Goal: Information Seeking & Learning: Find specific page/section

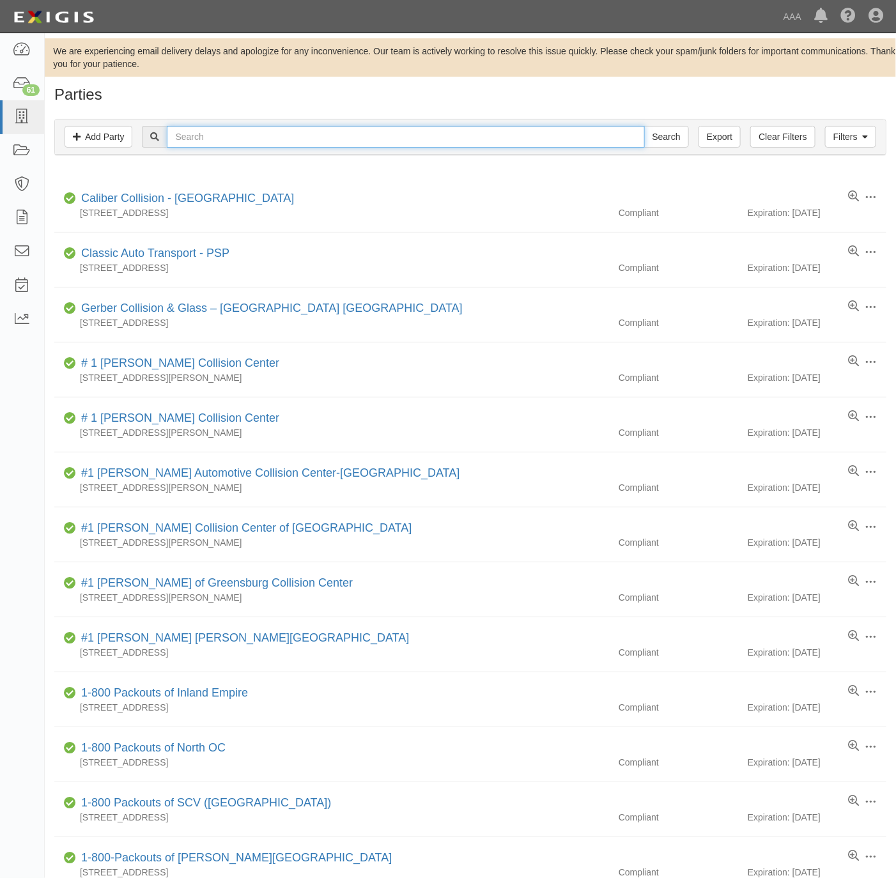
click at [297, 142] on input "text" at bounding box center [405, 137] width 477 height 22
paste input "Ironhorse Towing"
type input "Ironhorse Towing"
click at [677, 146] on input "Search" at bounding box center [666, 137] width 45 height 22
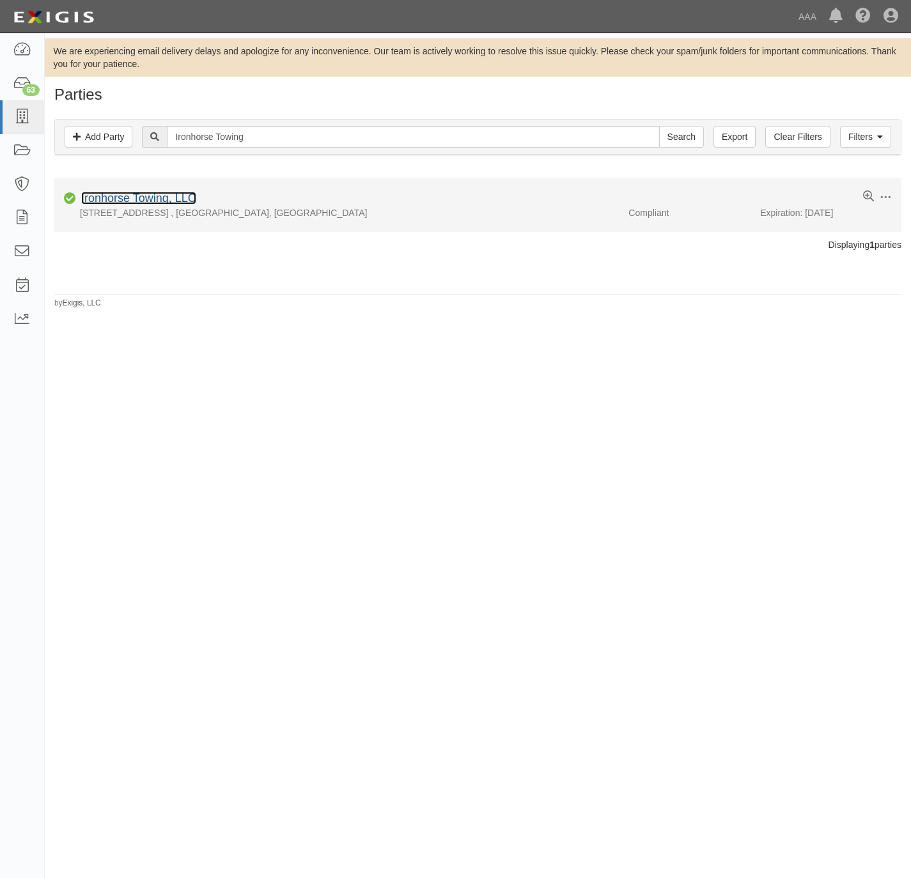
click at [142, 198] on link "Ironhorse Towing, LLC" at bounding box center [138, 198] width 115 height 13
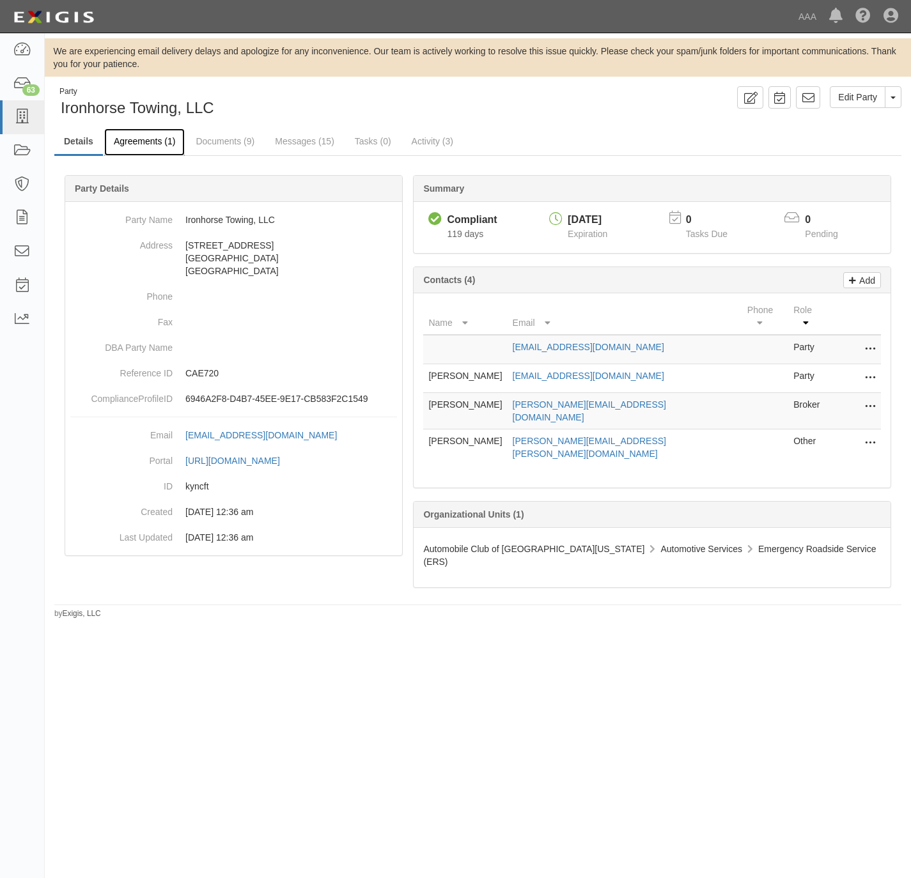
click at [127, 136] on link "Agreements (1)" at bounding box center [144, 141] width 81 height 27
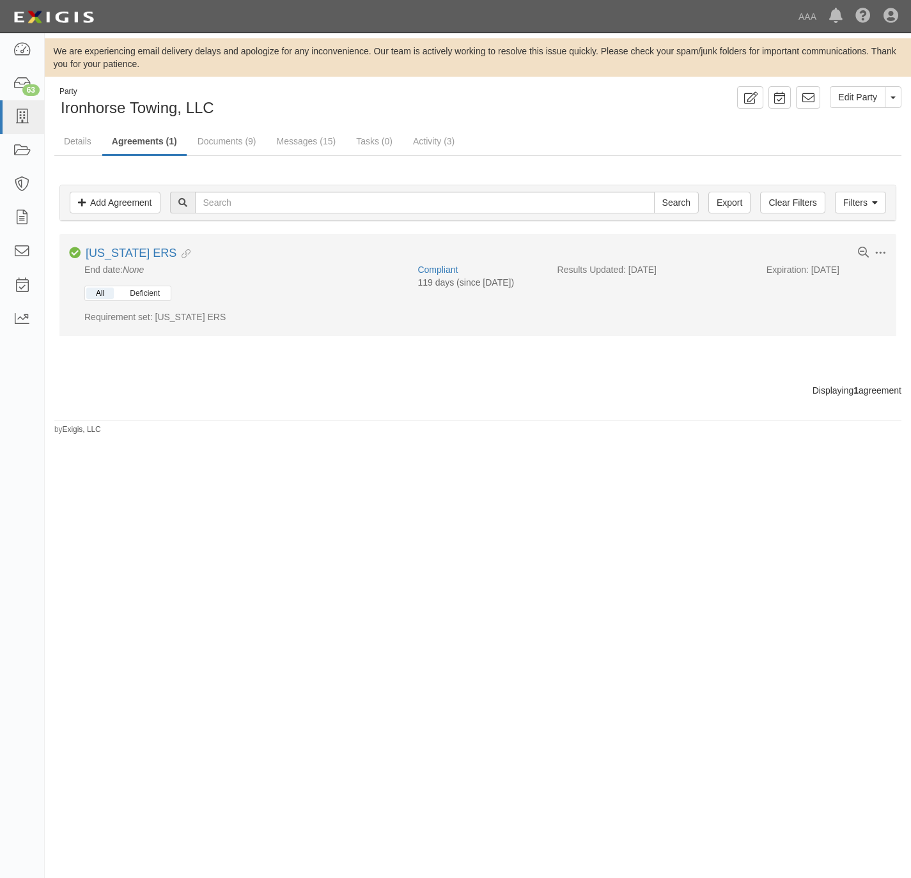
click at [139, 298] on button "Deficient" at bounding box center [144, 294] width 49 height 12
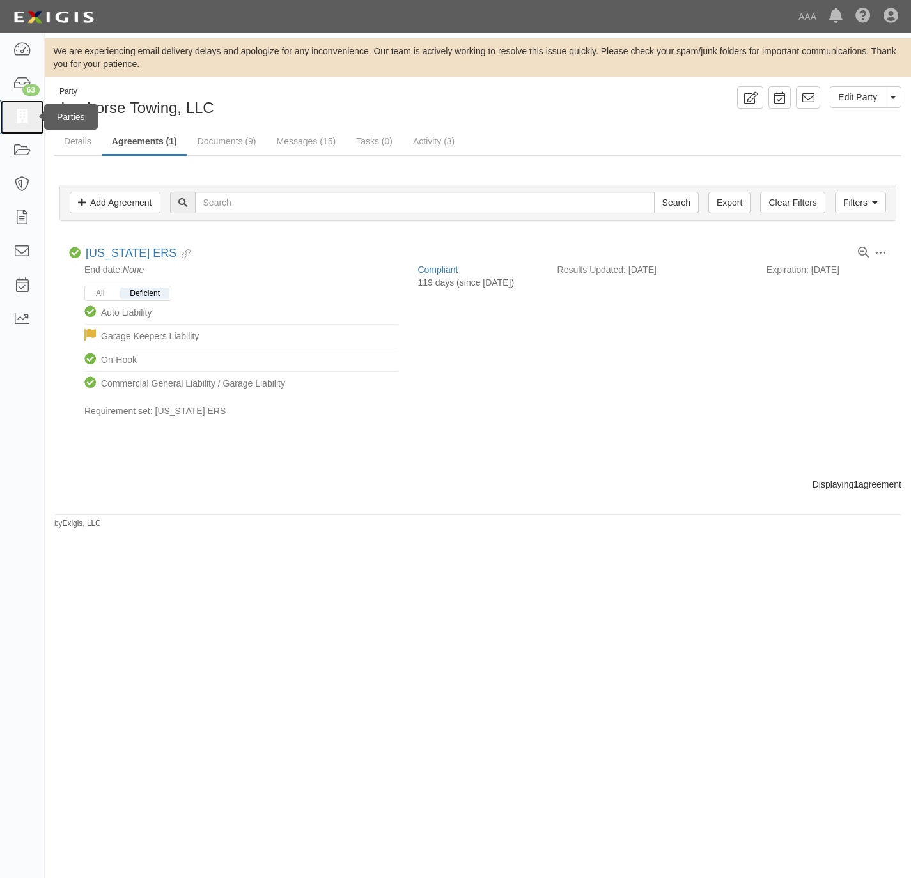
click at [22, 114] on icon at bounding box center [22, 117] width 18 height 15
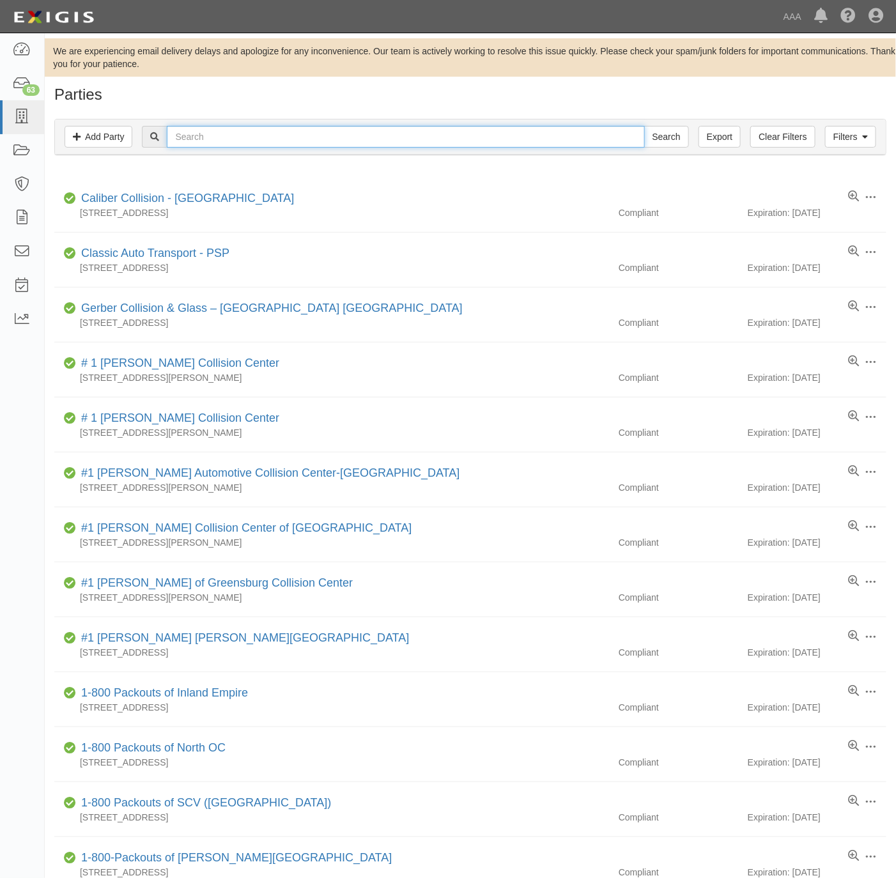
click at [261, 140] on input "text" at bounding box center [405, 137] width 477 height 22
paste input "109136"
type input "109136"
click at [652, 146] on input "Search" at bounding box center [666, 137] width 45 height 22
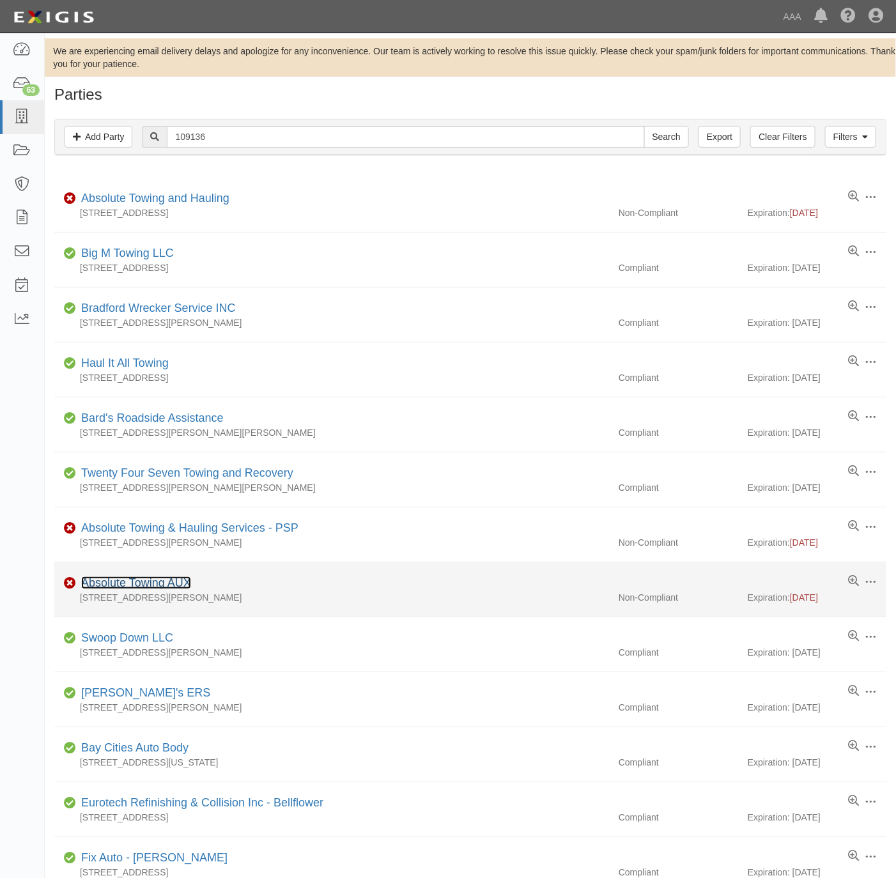
click at [135, 583] on link "Absolute Towing AUX" at bounding box center [136, 582] width 110 height 13
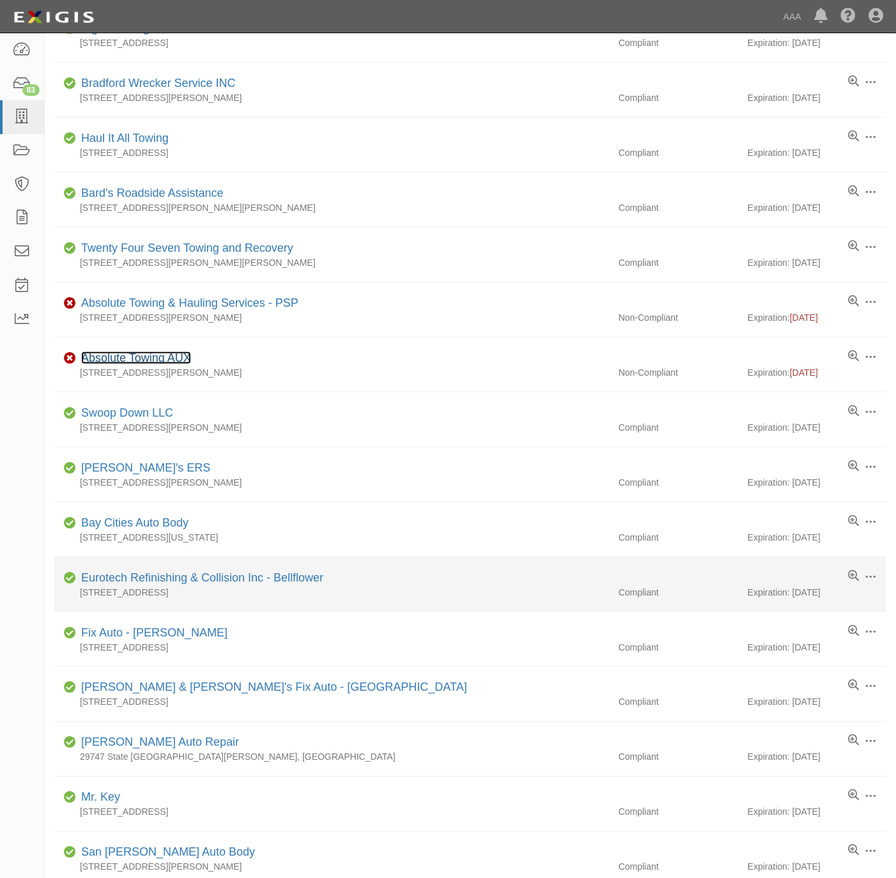
scroll to position [288, 0]
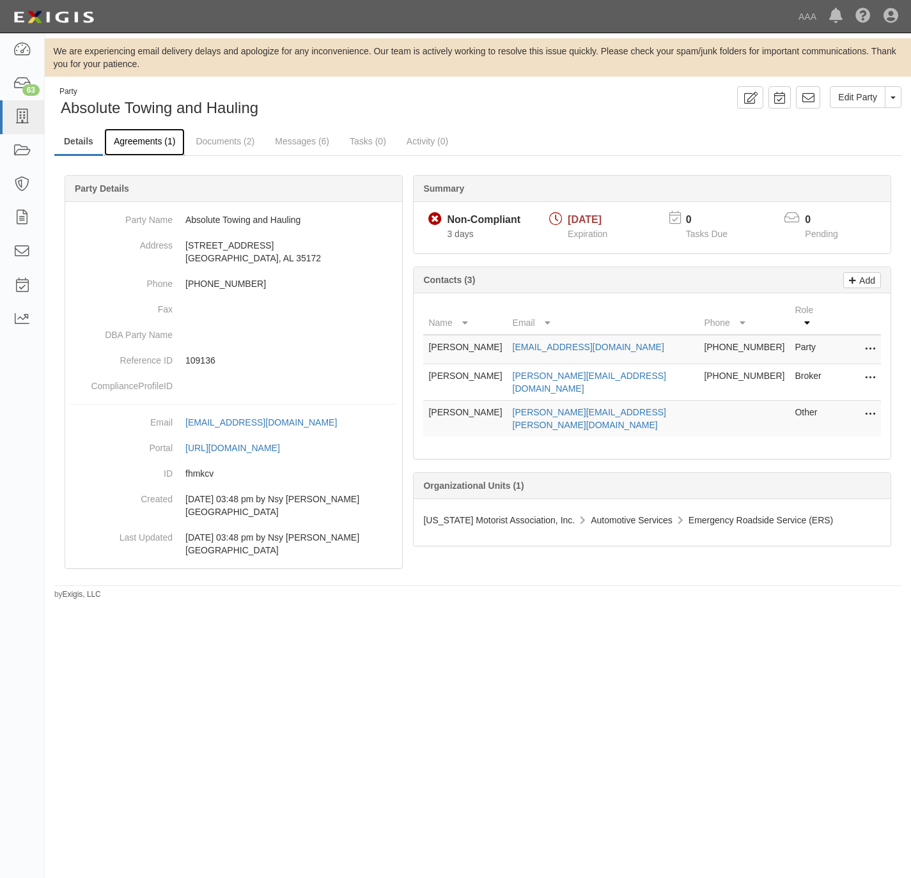
click at [152, 148] on link "Agreements (1)" at bounding box center [144, 141] width 81 height 27
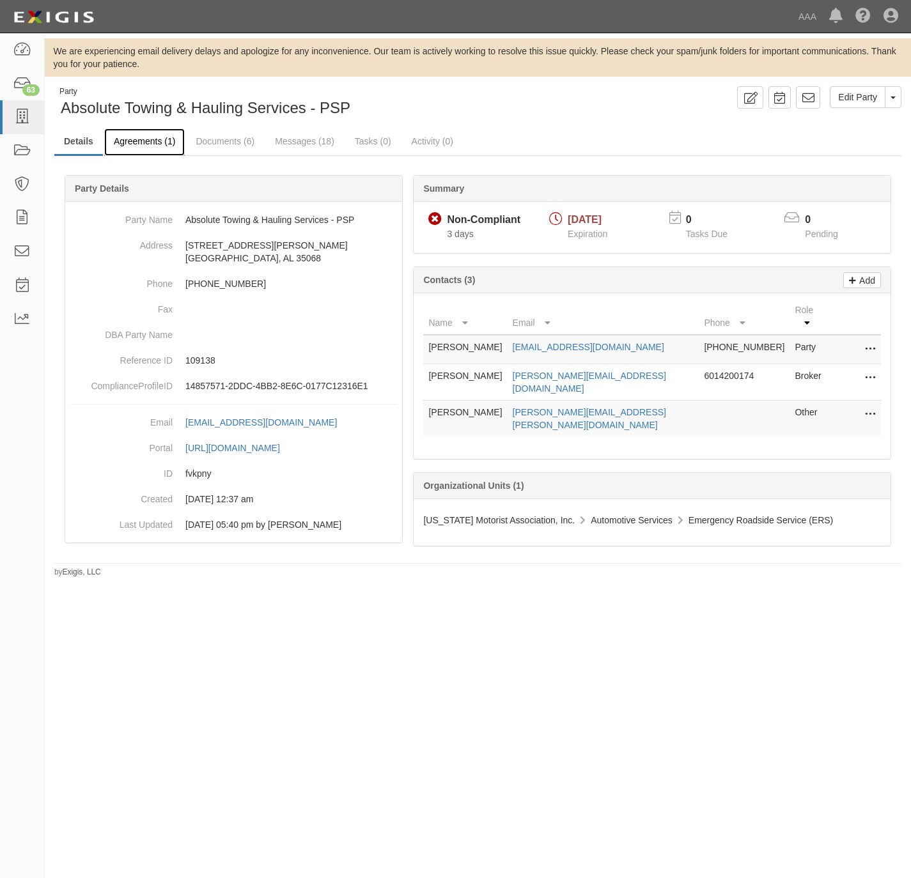
click at [154, 139] on link "Agreements (1)" at bounding box center [144, 141] width 81 height 27
click at [146, 146] on link "Agreements (1)" at bounding box center [144, 141] width 81 height 27
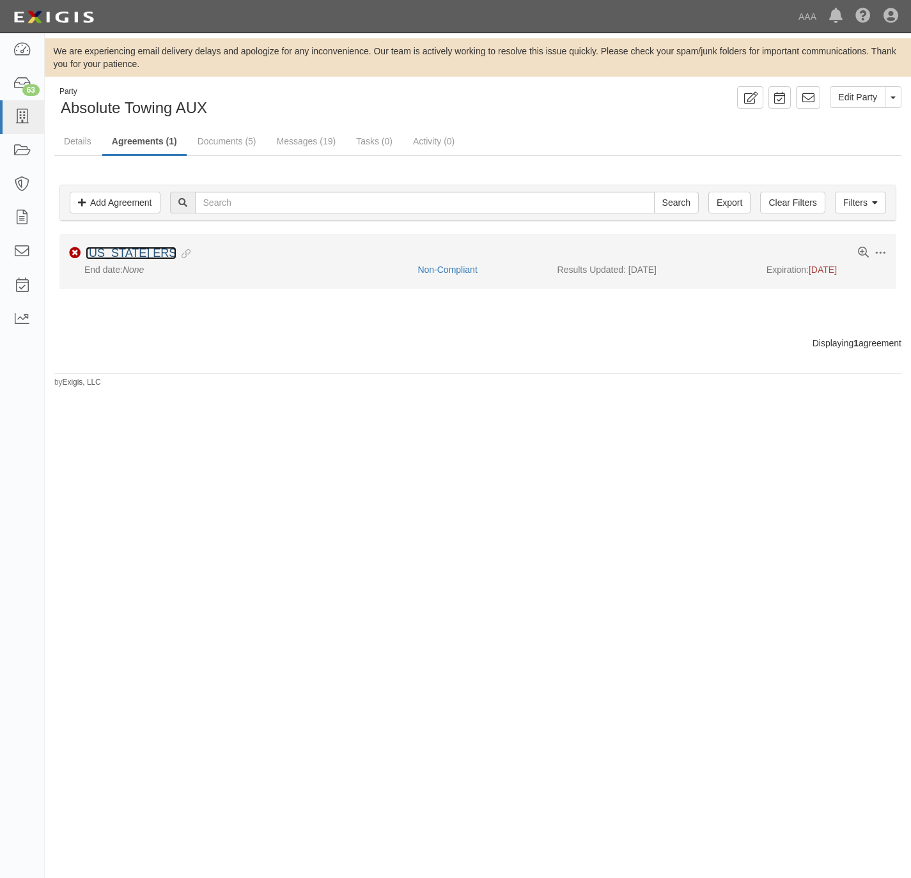
click at [123, 255] on link "[US_STATE] ERS" at bounding box center [131, 253] width 91 height 13
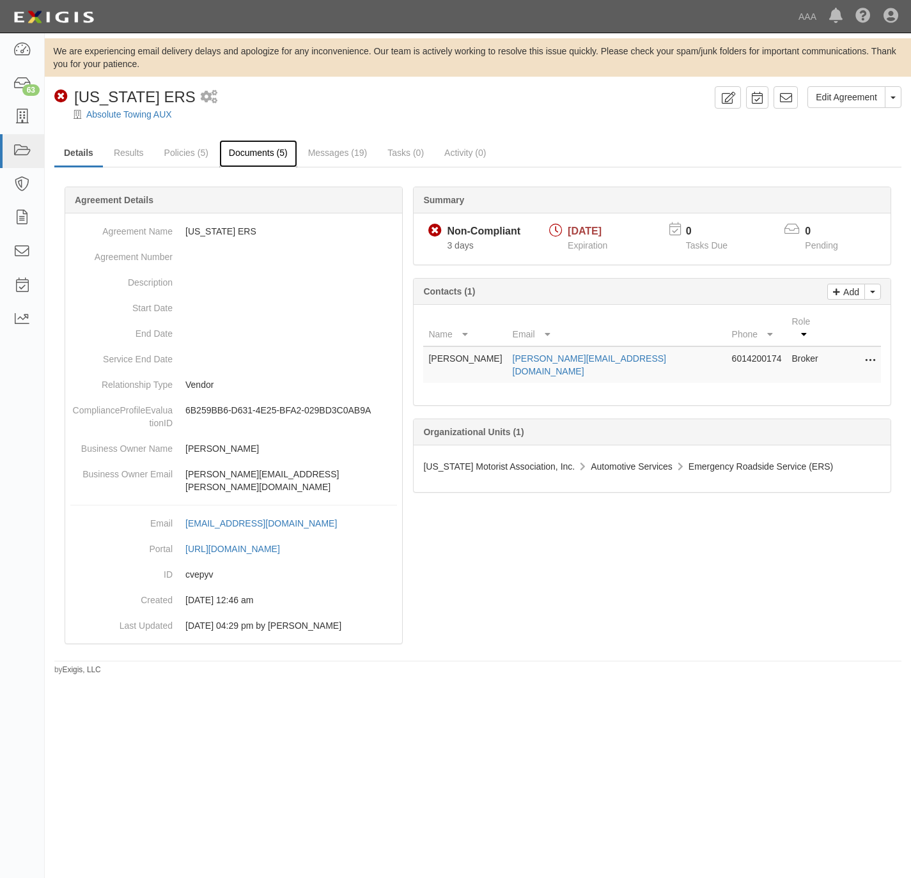
click at [251, 151] on link "Documents (5)" at bounding box center [258, 153] width 78 height 27
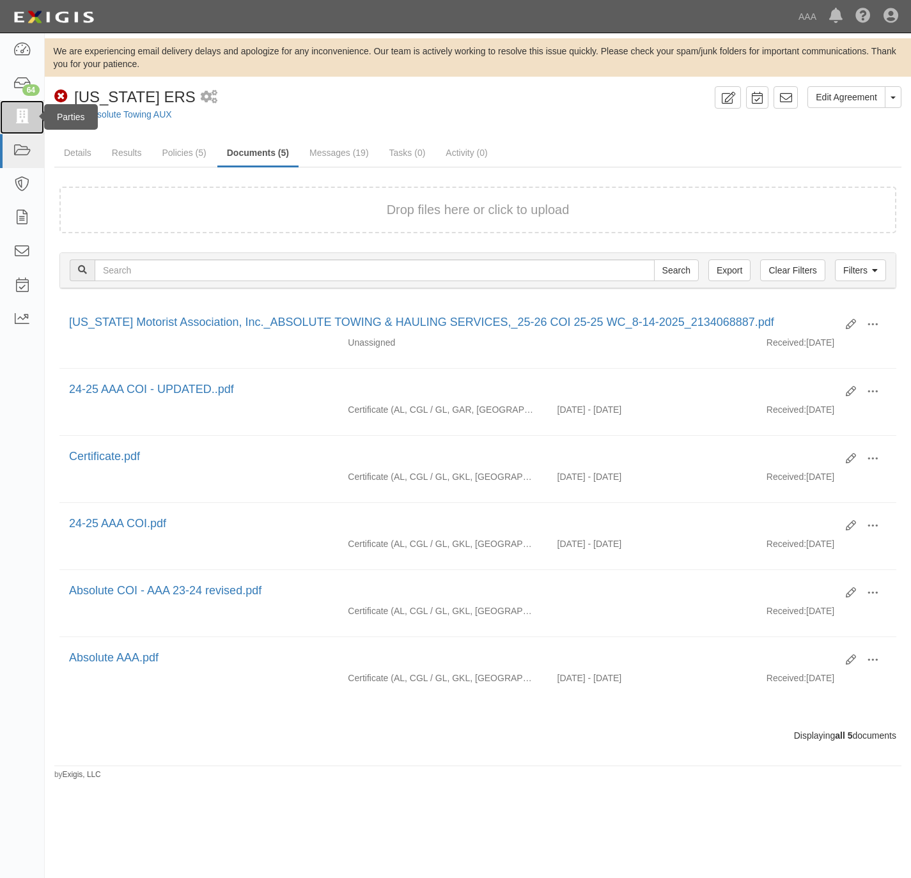
click at [27, 117] on icon at bounding box center [22, 117] width 18 height 15
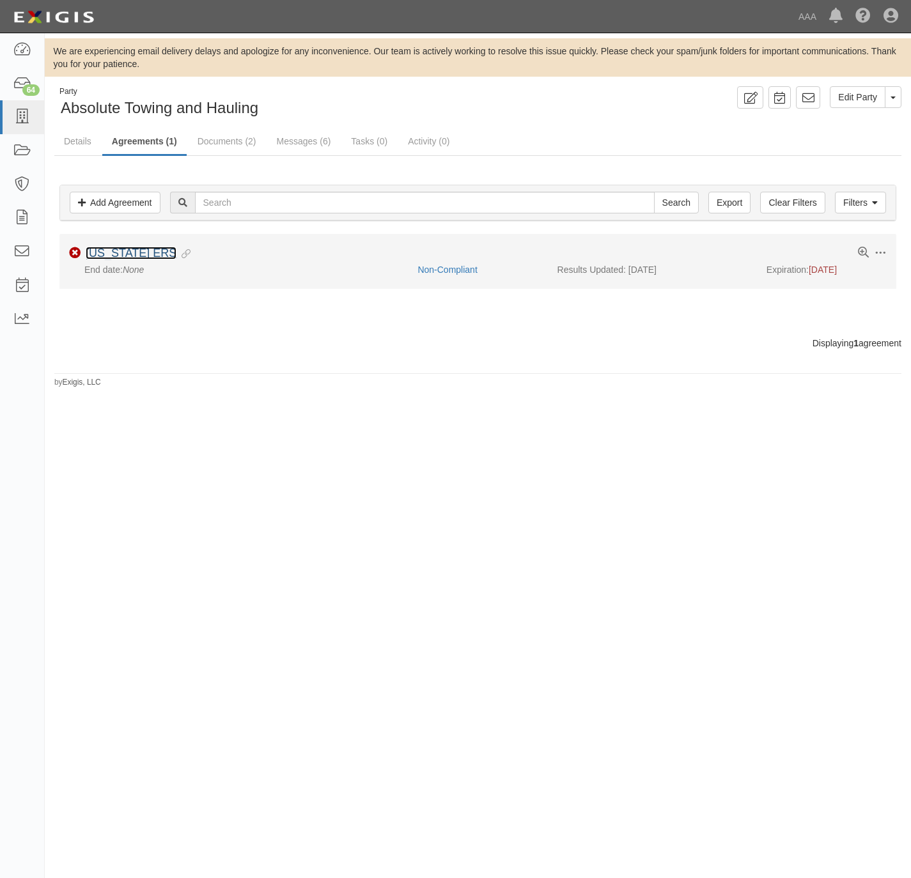
click at [127, 253] on link "[US_STATE] ERS" at bounding box center [131, 253] width 91 height 13
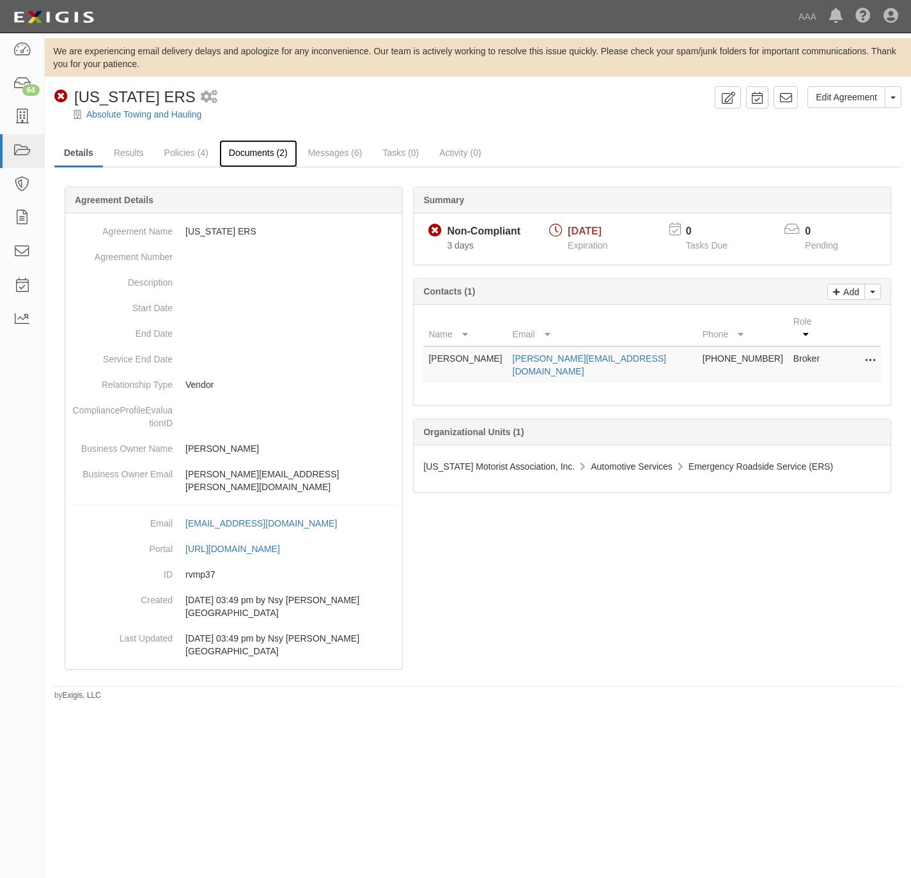
click at [244, 152] on link "Documents (2)" at bounding box center [258, 153] width 78 height 27
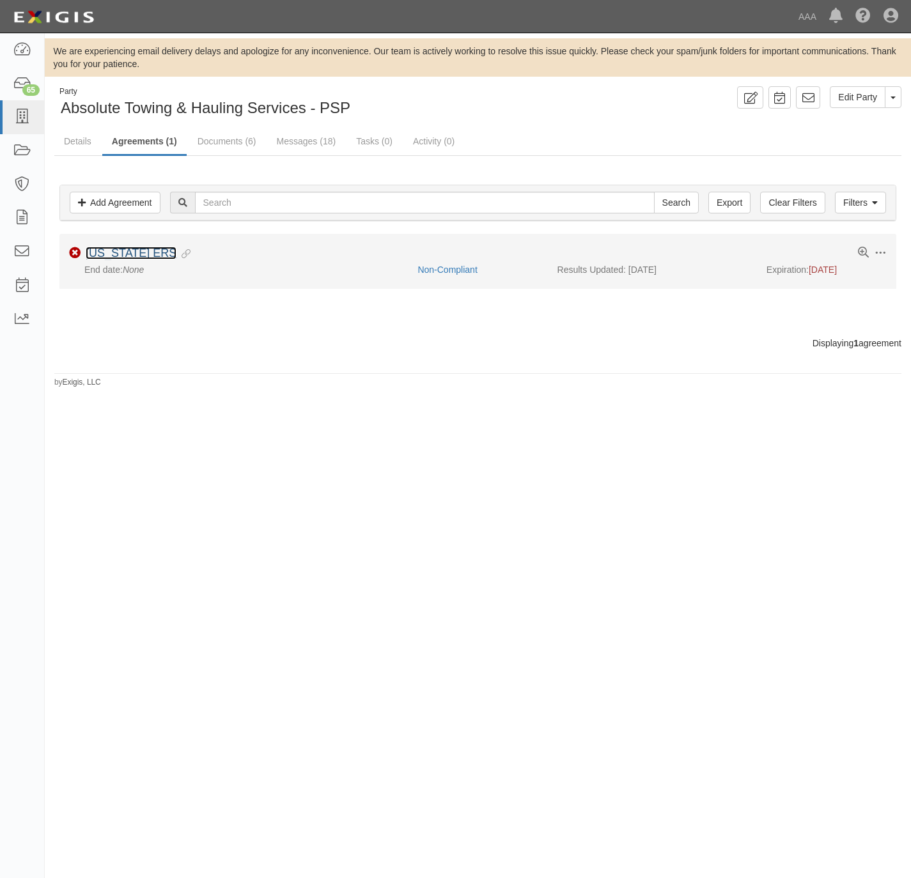
click at [134, 253] on link "[US_STATE] ERS" at bounding box center [131, 253] width 91 height 13
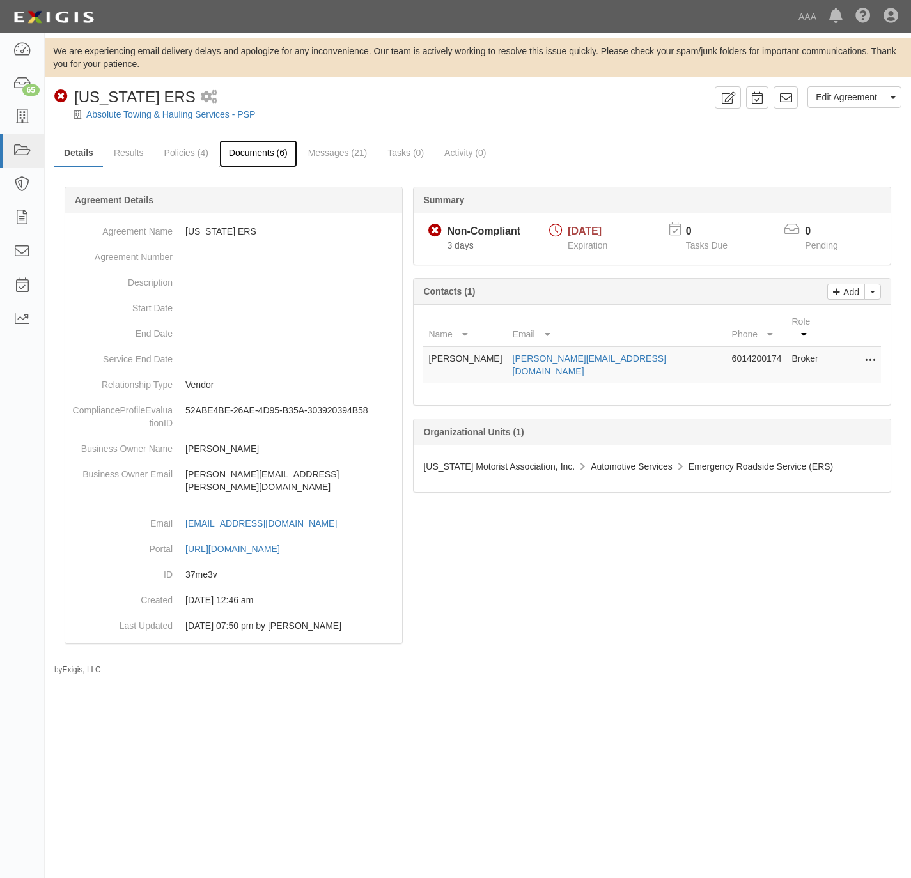
click at [249, 160] on link "Documents (6)" at bounding box center [258, 153] width 78 height 27
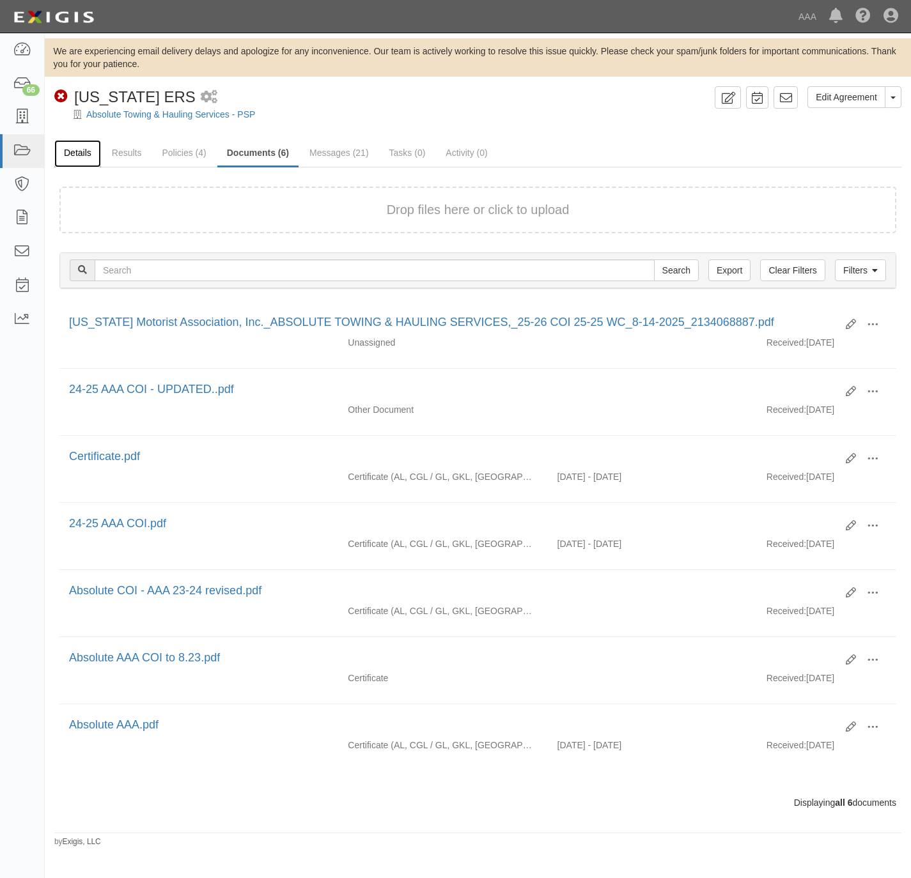
click at [92, 148] on link "Details" at bounding box center [77, 153] width 47 height 27
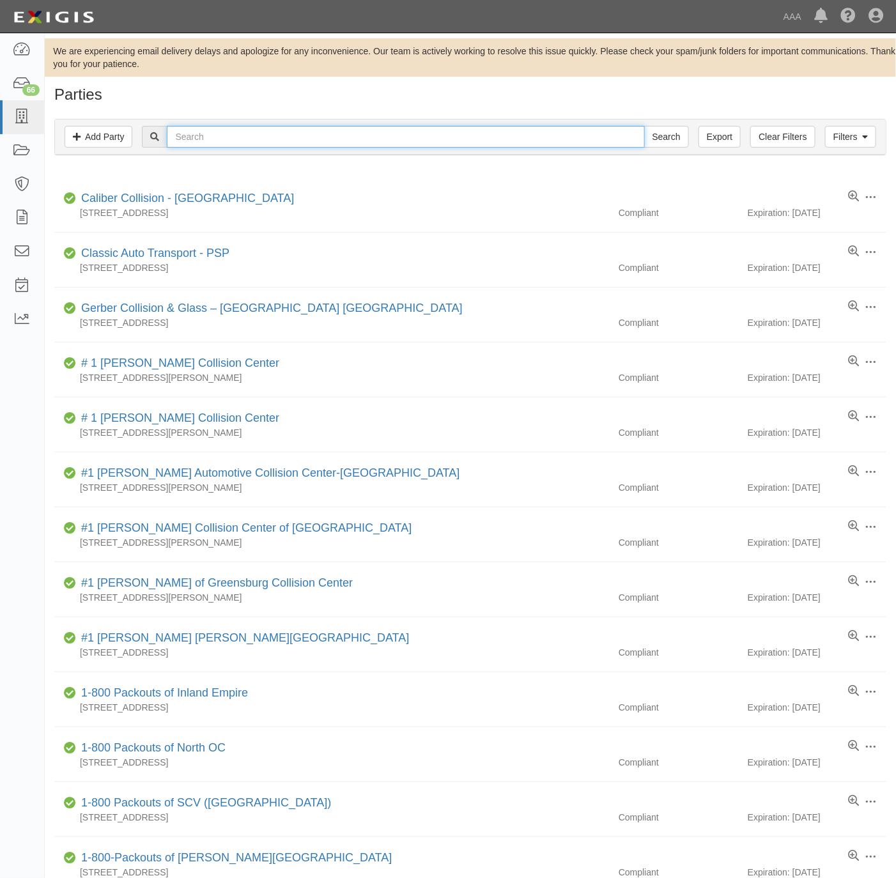
click at [315, 137] on input "text" at bounding box center [405, 137] width 477 height 22
paste input "MT Towing"
type input "MT Towing"
click at [675, 135] on input "Search" at bounding box center [666, 137] width 45 height 22
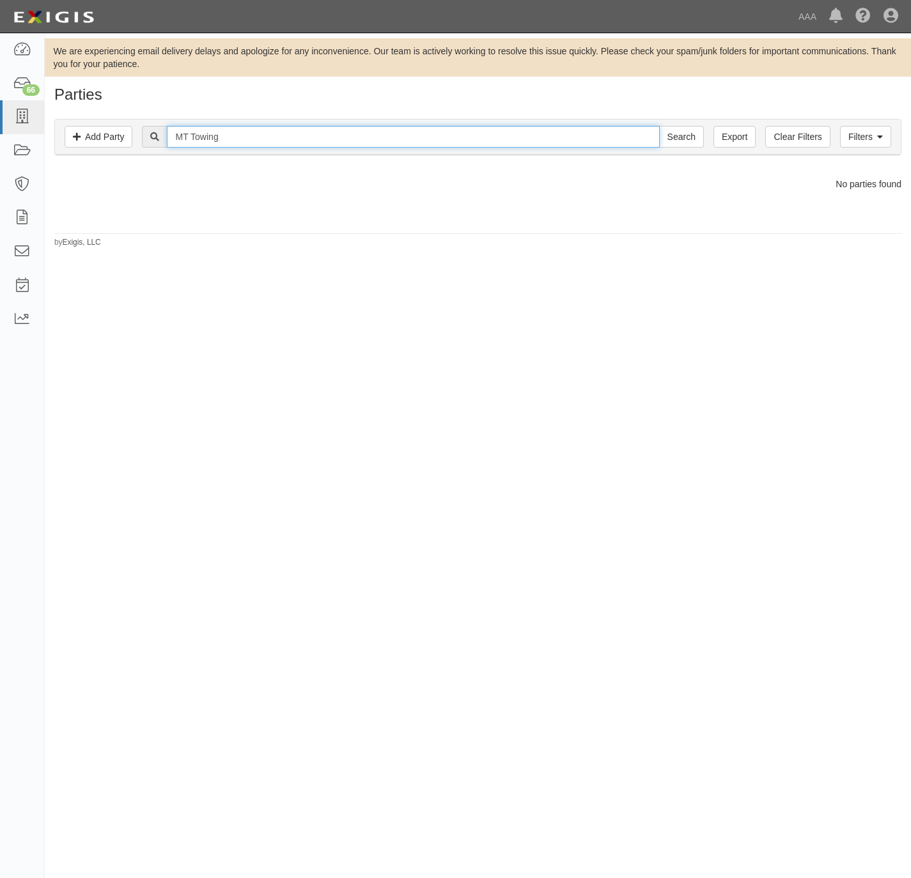
click at [299, 139] on input "MT Towing" at bounding box center [413, 137] width 492 height 22
paste input ".T. AUTOMOTIVE"
type input "M.T. AUTOMOTIVE"
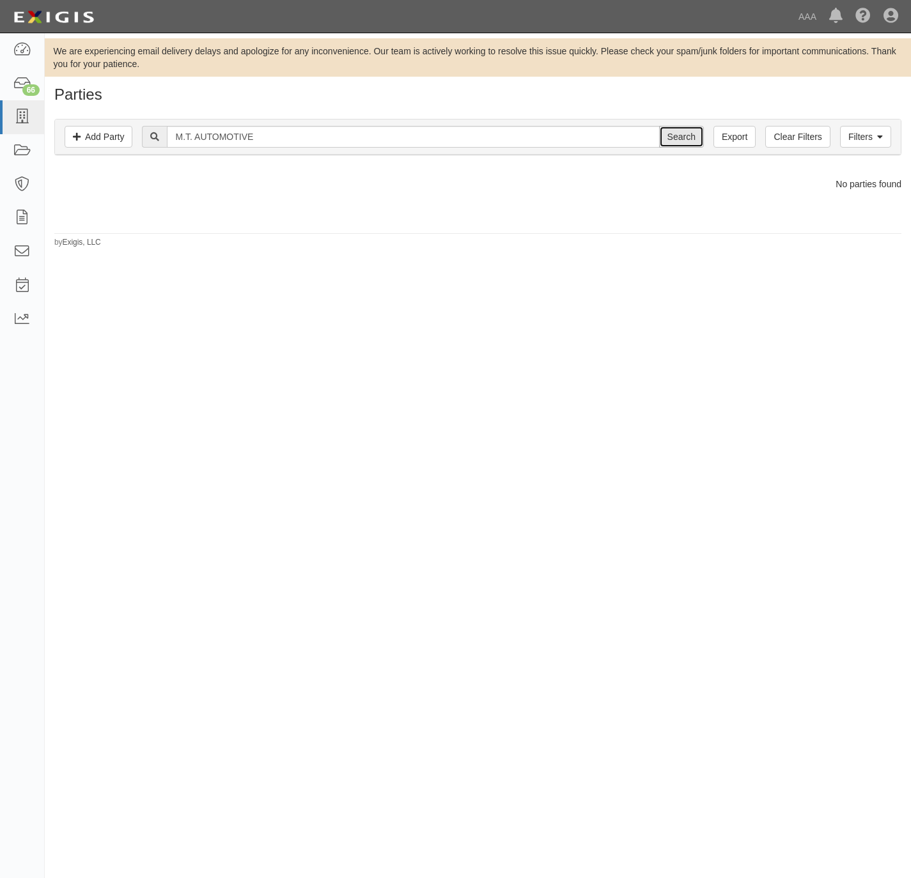
click at [695, 142] on input "Search" at bounding box center [681, 137] width 45 height 22
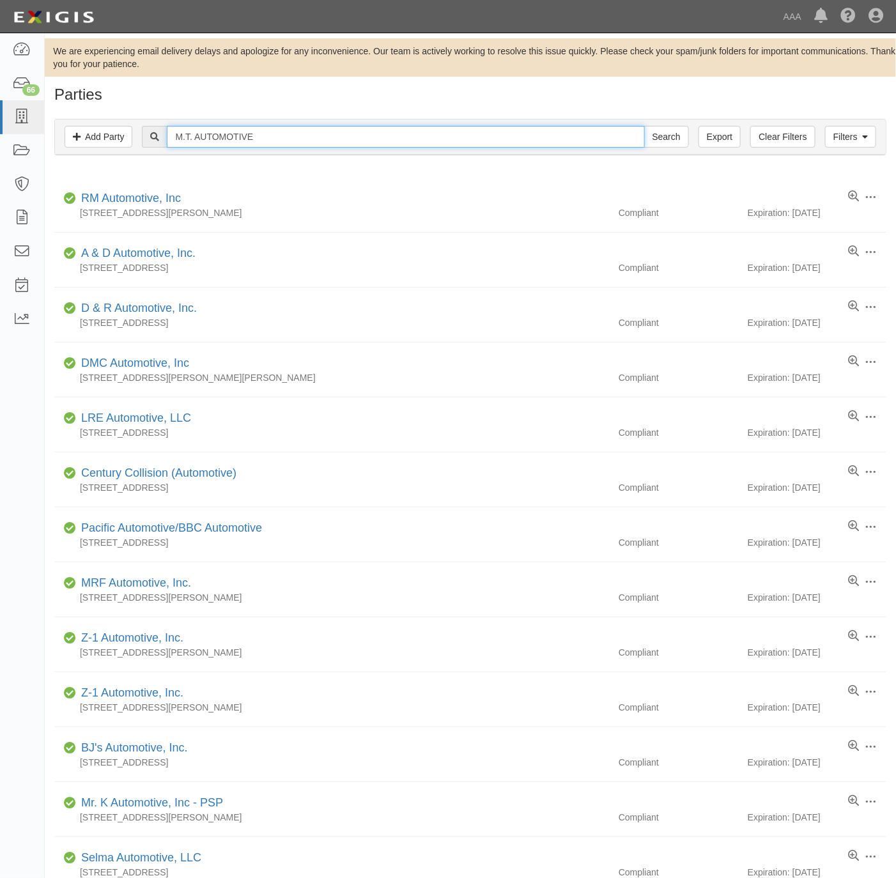
click at [267, 144] on input "M.T. AUTOMOTIVE" at bounding box center [405, 137] width 477 height 22
click at [267, 143] on input "M.T. AUTOMOTIVE" at bounding box center [405, 137] width 477 height 22
click at [268, 143] on input "M.T. AUTOMOTIVE" at bounding box center [405, 137] width 477 height 22
paste input "T TOWING SYSTEMS"
type input "MT TOWING SYSTEMS"
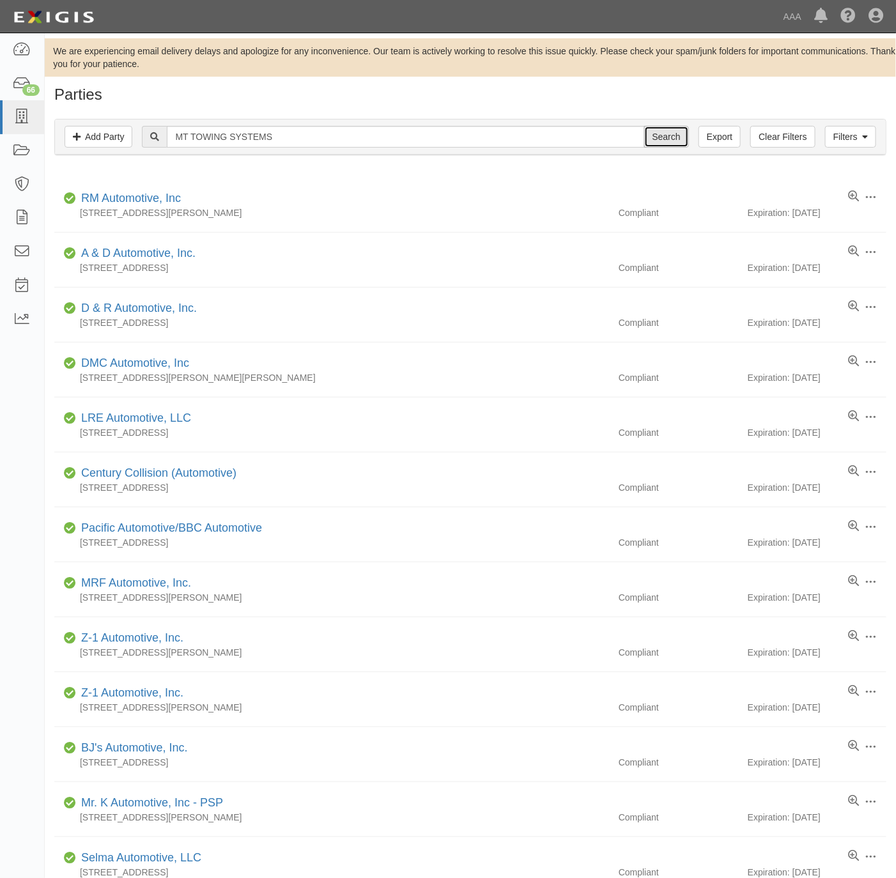
click at [665, 142] on input "Search" at bounding box center [666, 137] width 45 height 22
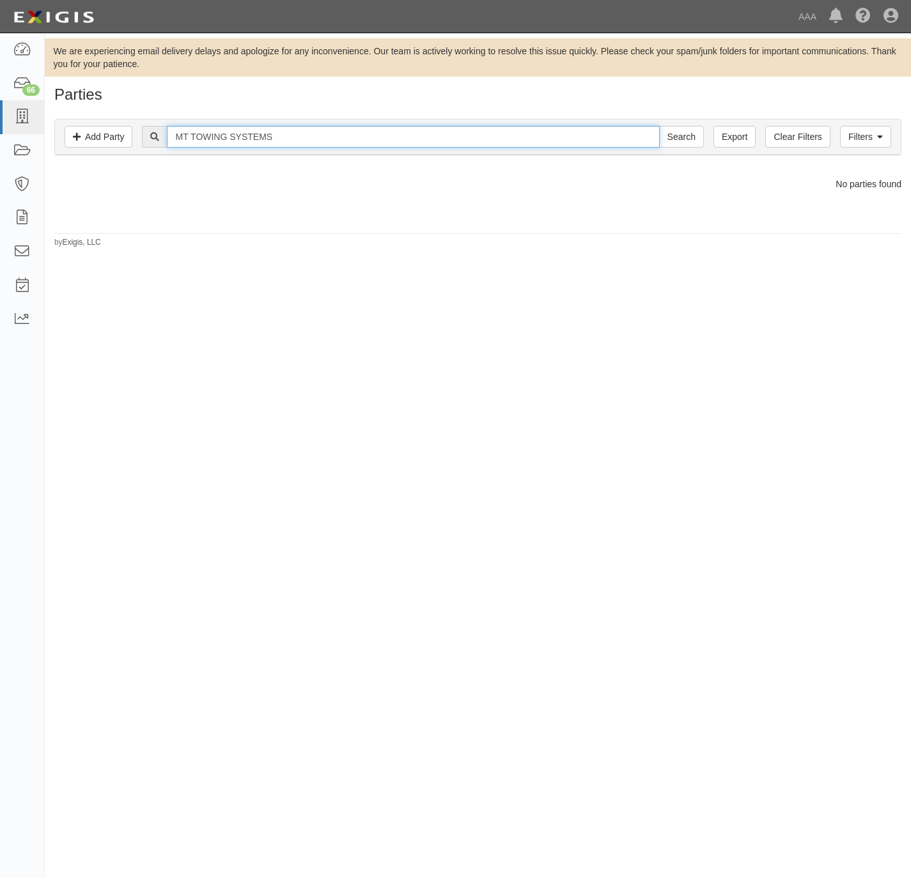
click at [298, 132] on input "MT TOWING SYSTEMS" at bounding box center [413, 137] width 492 height 22
click at [302, 131] on input "MT TOWING SYSTEMS" at bounding box center [413, 137] width 492 height 22
click at [302, 130] on input "MT TOWING SYSTEMS" at bounding box center [413, 137] width 492 height 22
click at [303, 148] on input "MT TOWING SYSTEMS" at bounding box center [413, 137] width 492 height 22
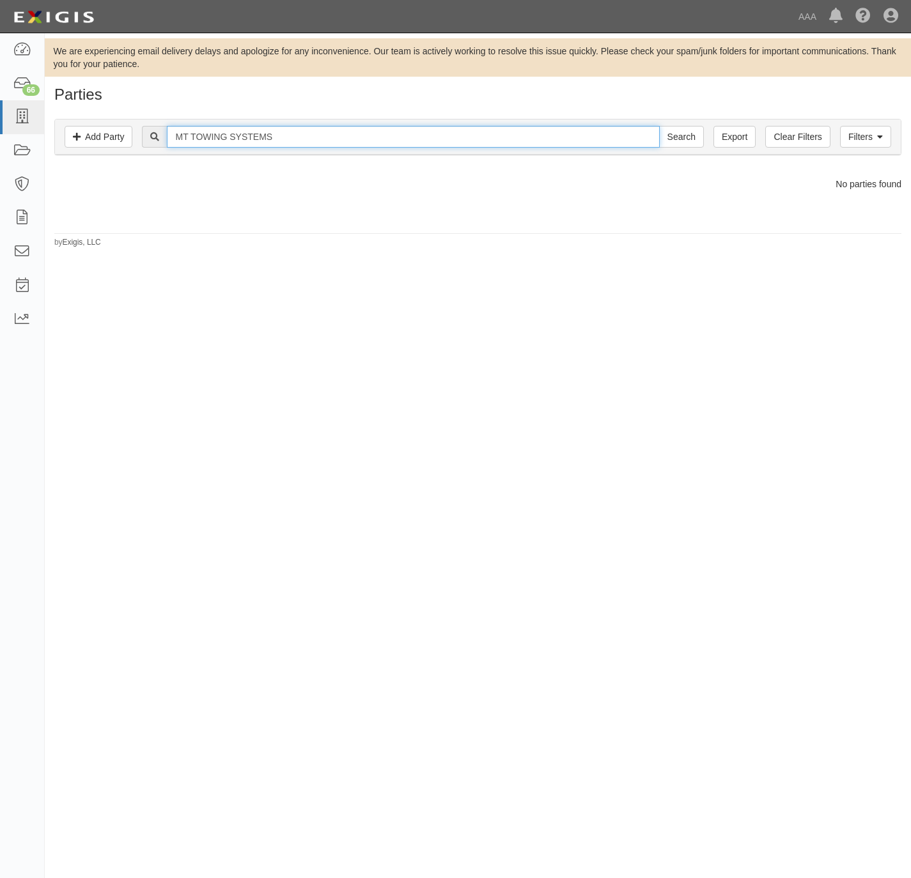
click at [303, 148] on input "MT TOWING SYSTEMS" at bounding box center [413, 137] width 492 height 22
paste input "Quiktow"
type input "Quiktow"
click at [668, 132] on input "Search" at bounding box center [681, 137] width 45 height 22
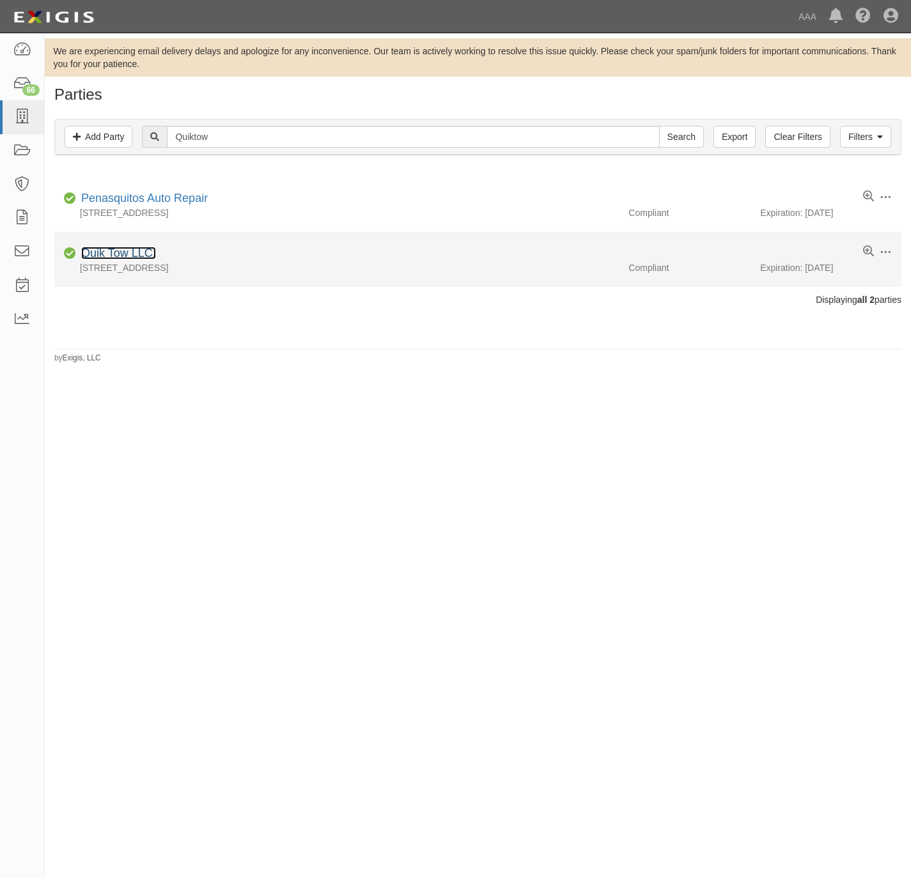
click at [98, 258] on link "Quik Tow LLC." at bounding box center [118, 253] width 75 height 13
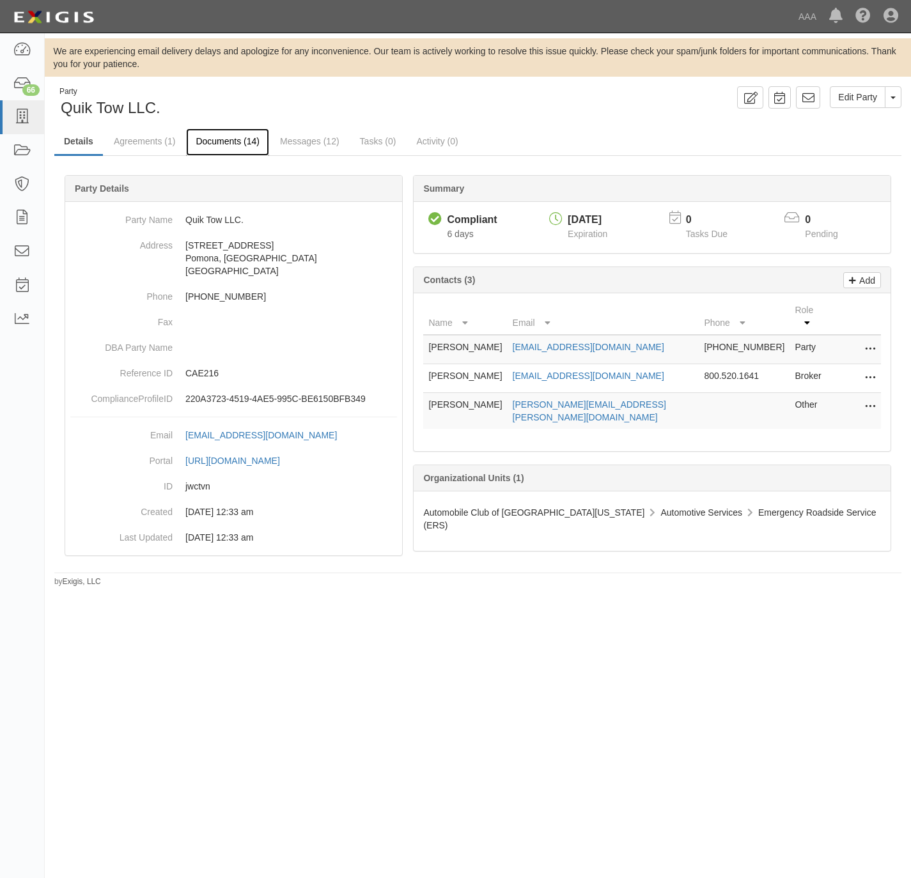
click at [238, 137] on link "Documents (14)" at bounding box center [227, 141] width 83 height 27
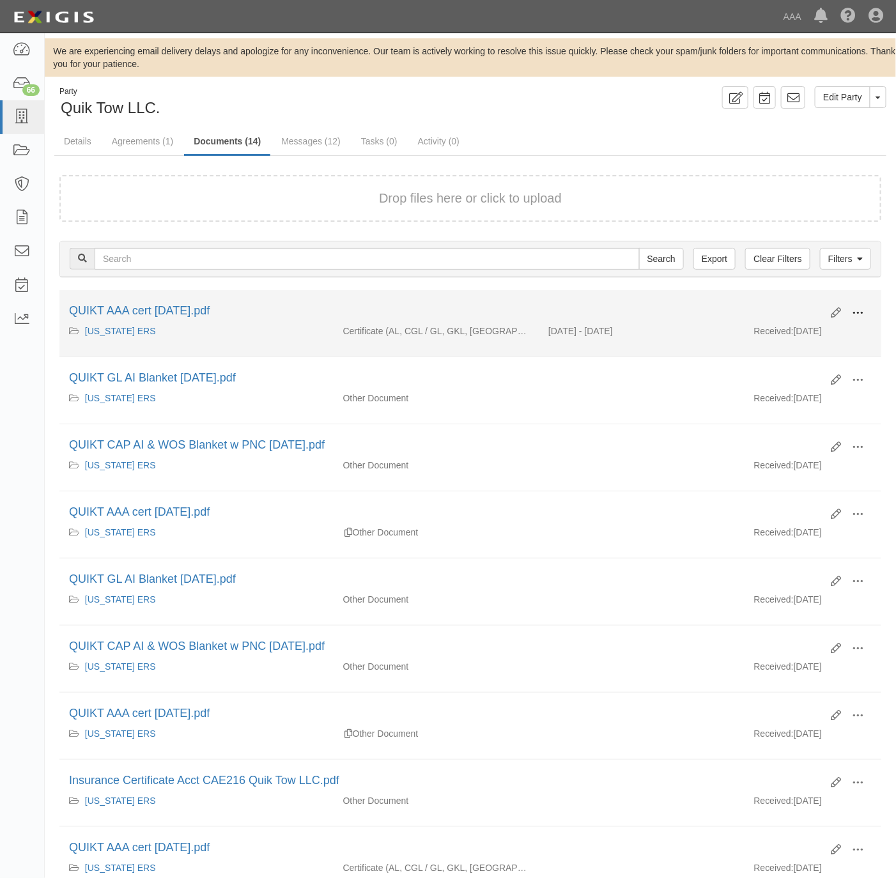
drag, startPoint x: 863, startPoint y: 313, endPoint x: 836, endPoint y: 330, distance: 31.0
click at [861, 313] on span at bounding box center [858, 313] width 12 height 12
click at [802, 330] on link "View" at bounding box center [795, 331] width 101 height 23
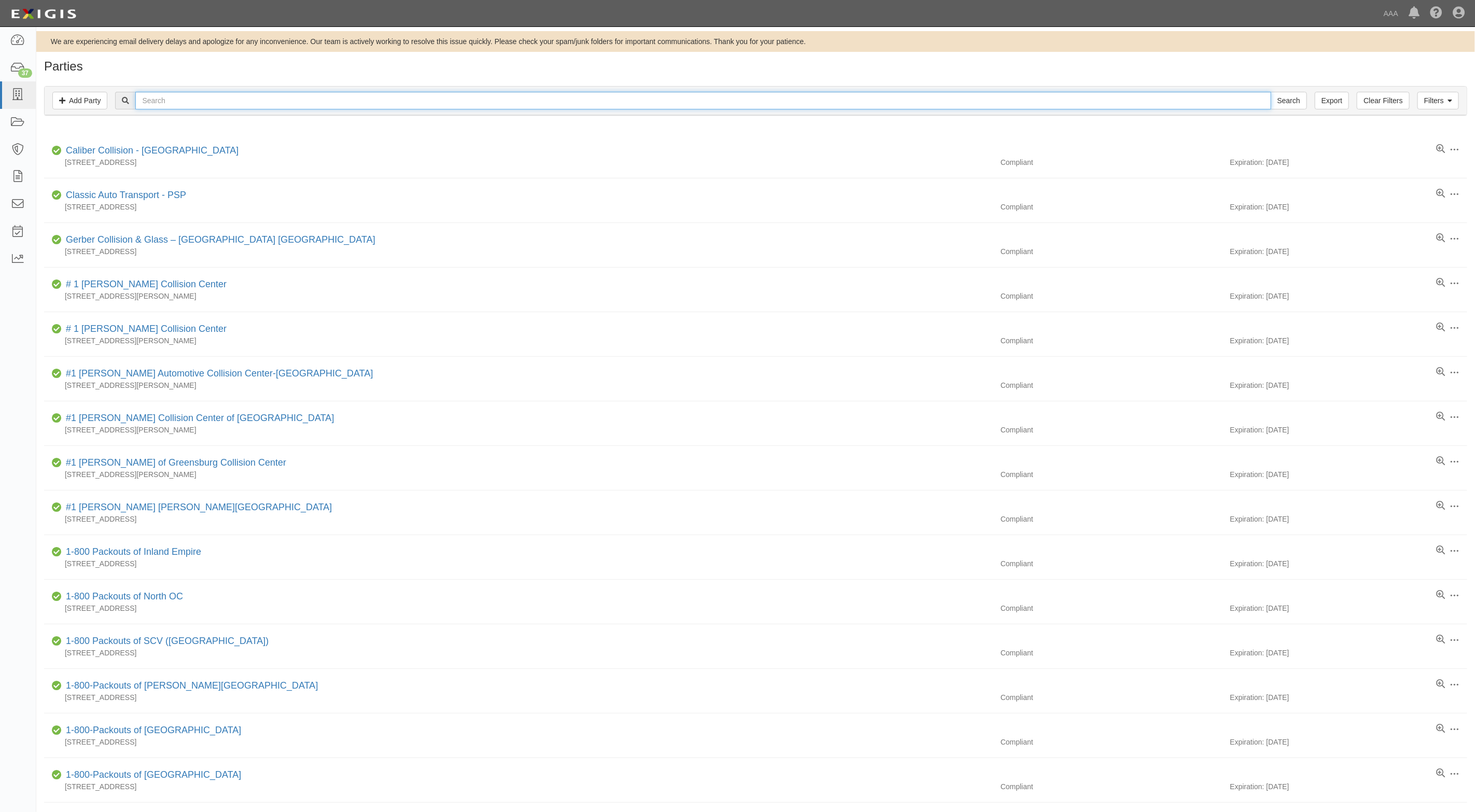
click at [268, 93] on input "text" at bounding box center [703, 101] width 1135 height 18
paste input "ACE Towing"
type input "ACE Towing"
click at [1271, 92] on input "Search" at bounding box center [1288, 101] width 37 height 18
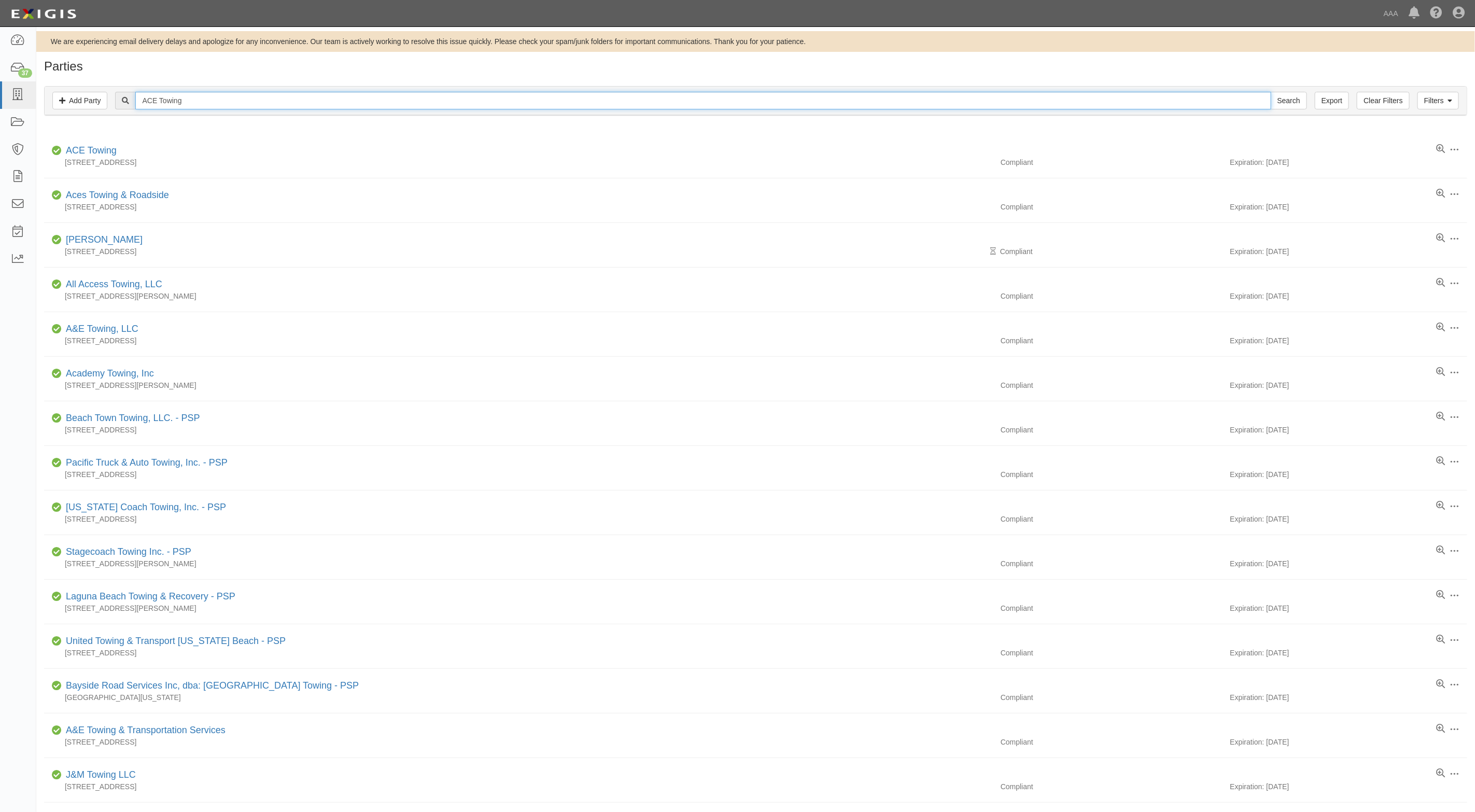
click at [215, 104] on input "ACE Towing" at bounding box center [703, 101] width 1135 height 18
click at [202, 103] on input "ACE Towing" at bounding box center [703, 101] width 1135 height 18
click at [201, 103] on input "ACE Towing" at bounding box center [703, 101] width 1135 height 18
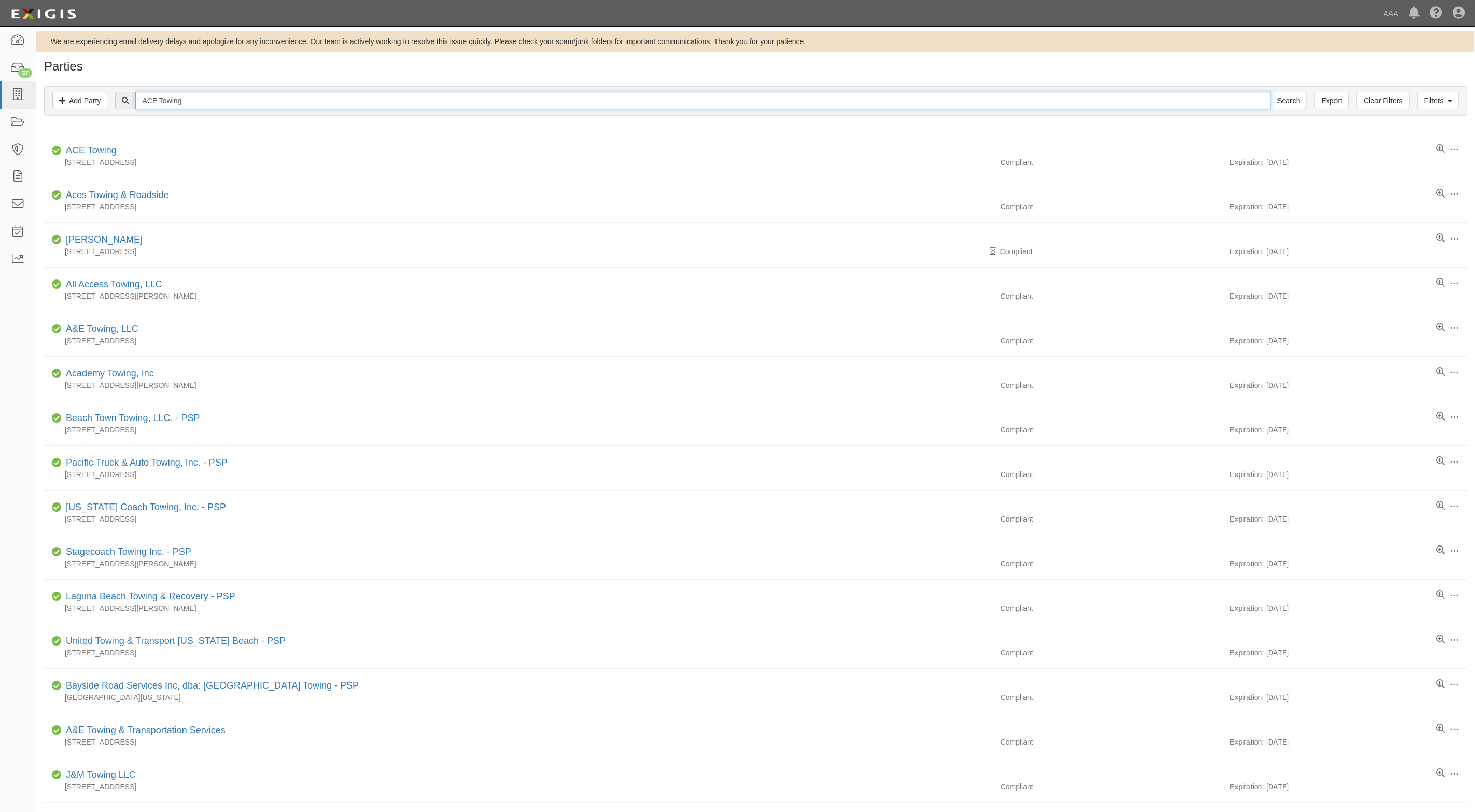
click at [201, 103] on input "ACE Towing" at bounding box center [703, 101] width 1135 height 18
paste input "Budget"
type input "Budget Towing"
click at [1271, 92] on input "Search" at bounding box center [1288, 101] width 37 height 18
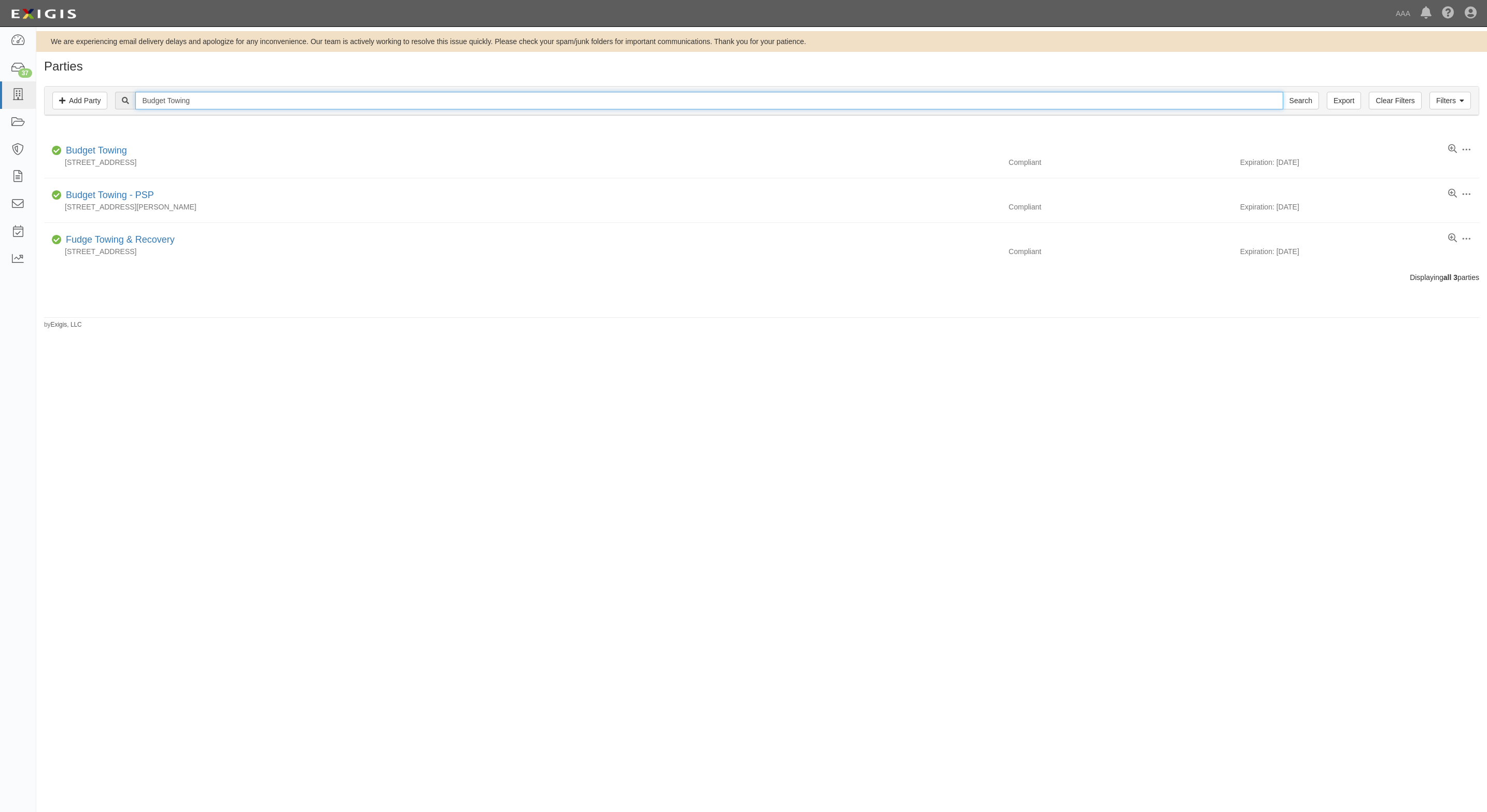
click at [229, 103] on input "Budget Towing" at bounding box center [709, 101] width 1147 height 18
paste input "Foothill Auto Service"
type input "Foothill Auto Service"
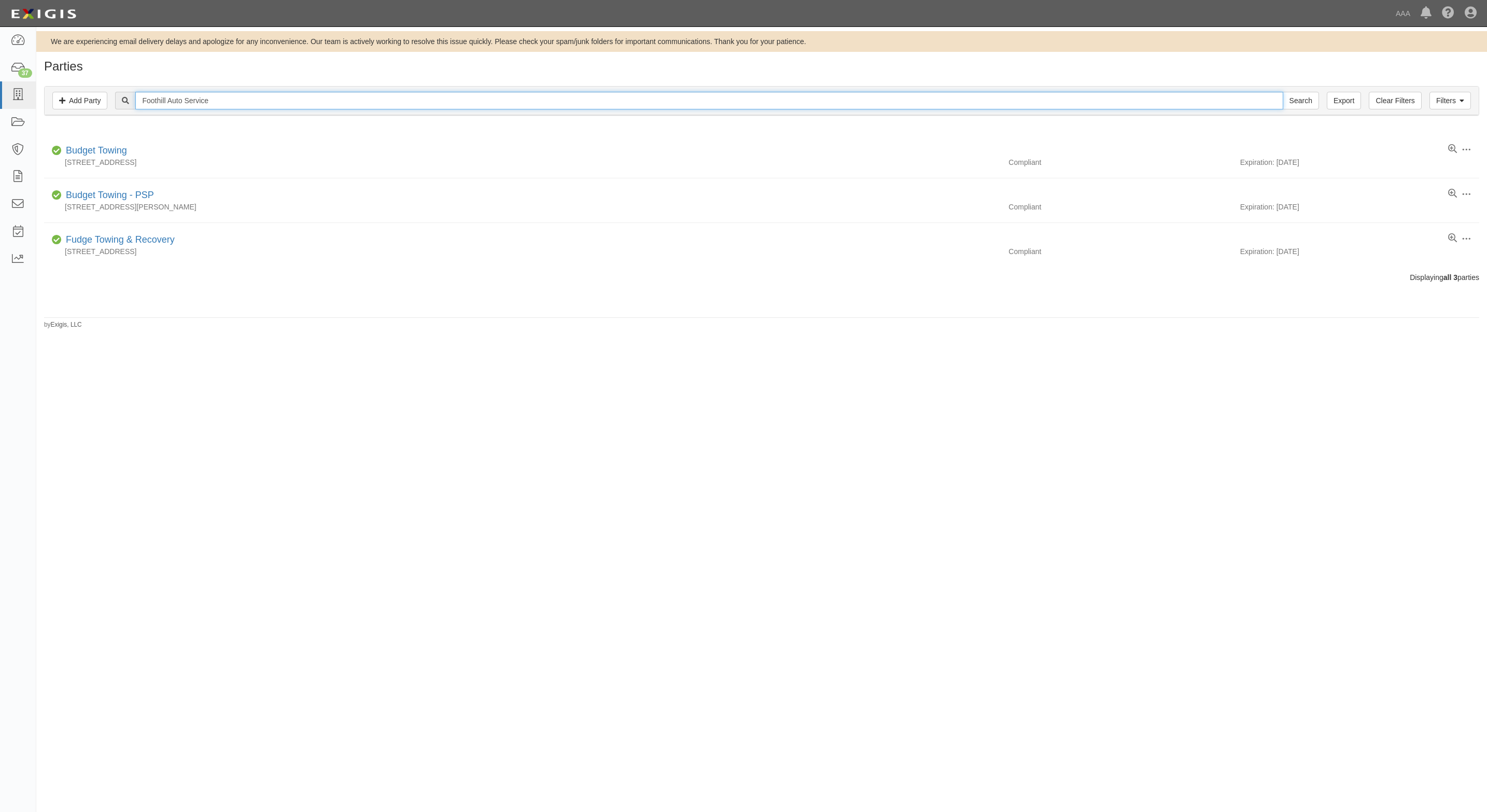
click at [1283, 92] on input "Search" at bounding box center [1300, 101] width 37 height 18
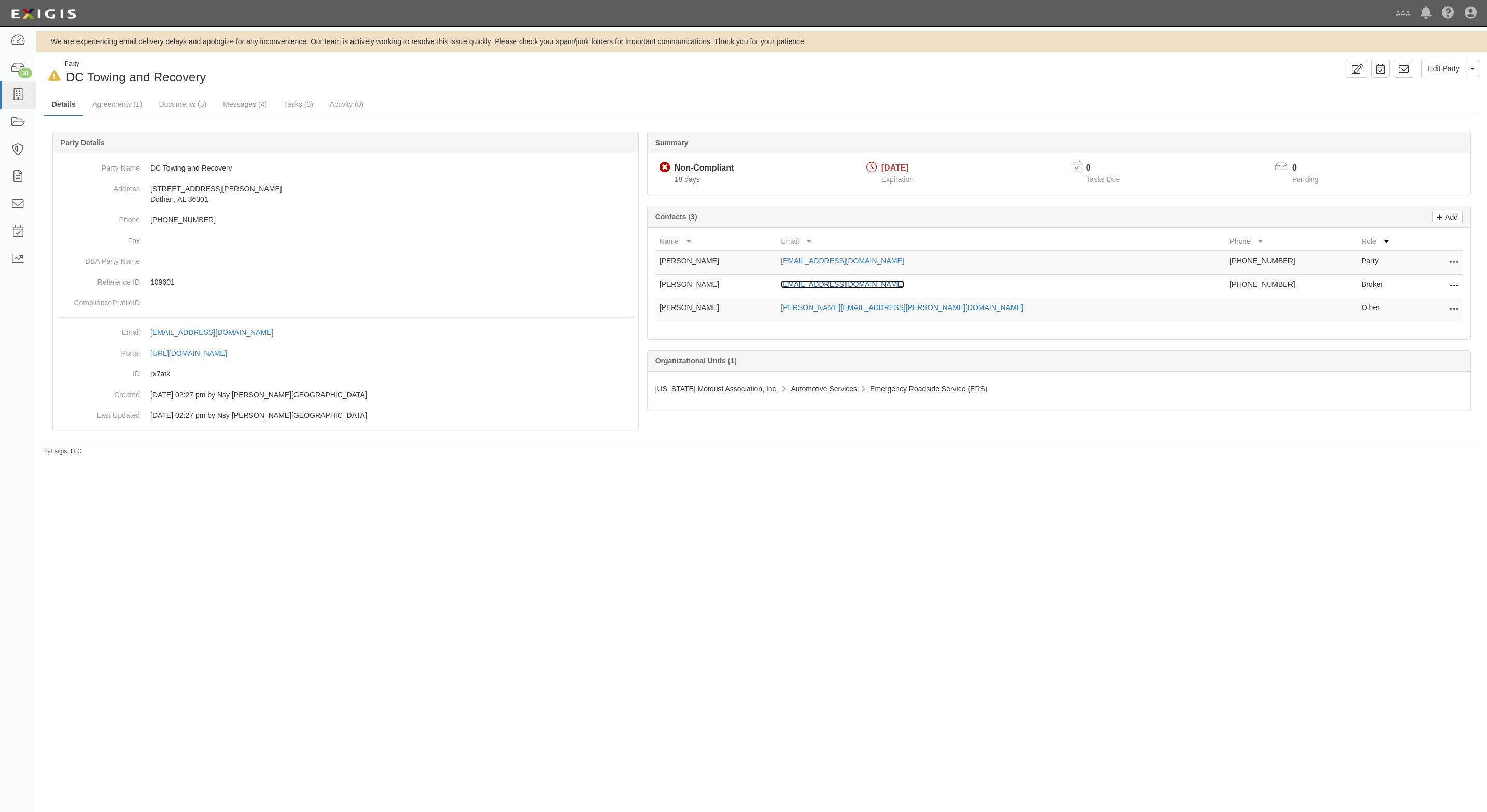
click at [854, 288] on link "acole1@alfains.com" at bounding box center [841, 284] width 122 height 8
drag, startPoint x: 251, startPoint y: 169, endPoint x: 147, endPoint y: 176, distance: 104.2
click at [147, 176] on dd "DC Towing and Recovery" at bounding box center [345, 168] width 577 height 21
copy dd "DC Towing and Recovery"
click at [170, 104] on link "Documents (3)" at bounding box center [183, 105] width 63 height 22
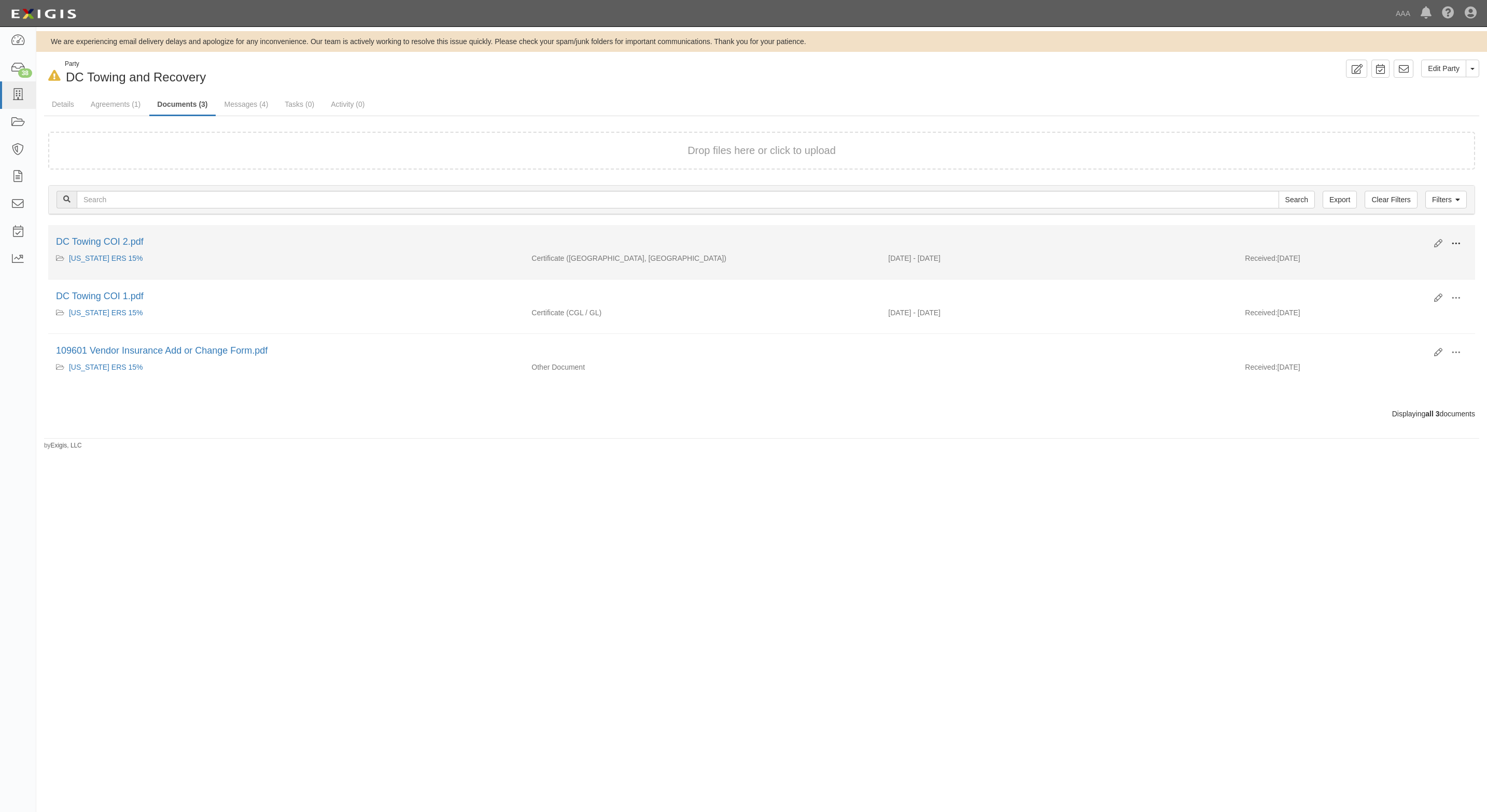
click at [1457, 248] on span at bounding box center [1456, 244] width 10 height 10
click at [1390, 257] on link "View" at bounding box center [1405, 258] width 82 height 19
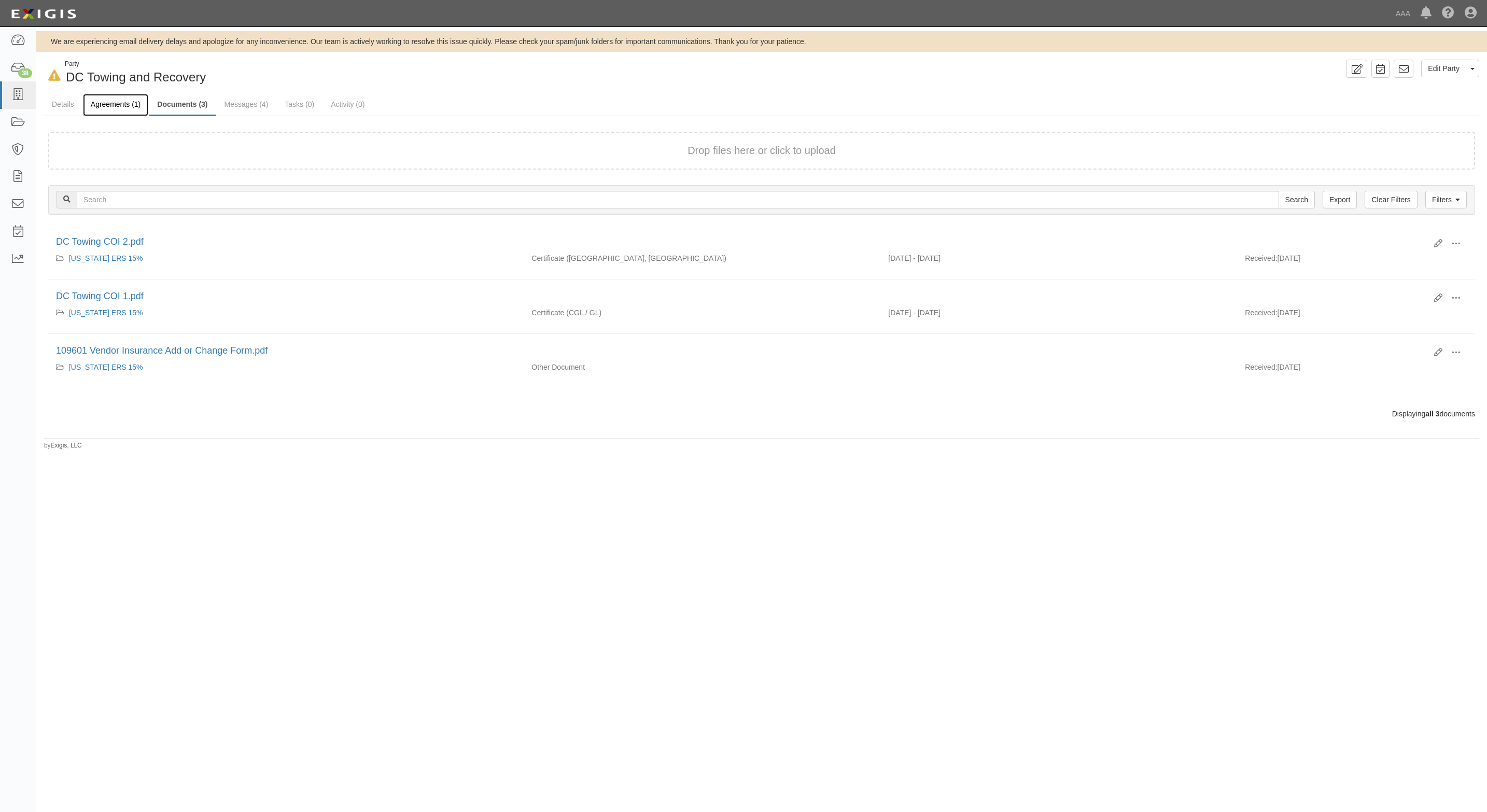
click at [111, 100] on link "Agreements (1)" at bounding box center [115, 105] width 66 height 22
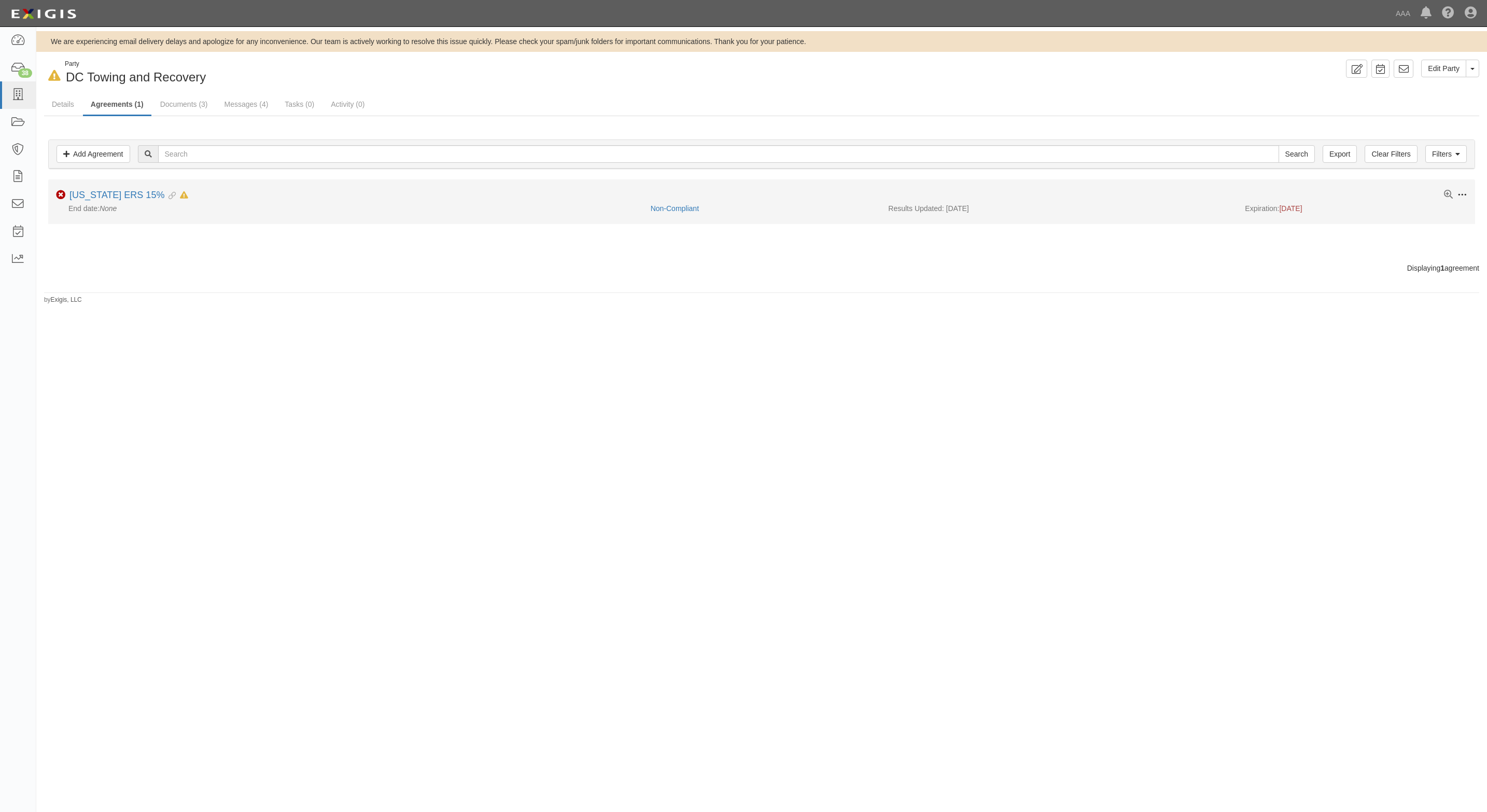
click at [1462, 196] on span at bounding box center [1462, 195] width 10 height 10
click at [113, 197] on link "[US_STATE] ERS 15%" at bounding box center [117, 195] width 95 height 11
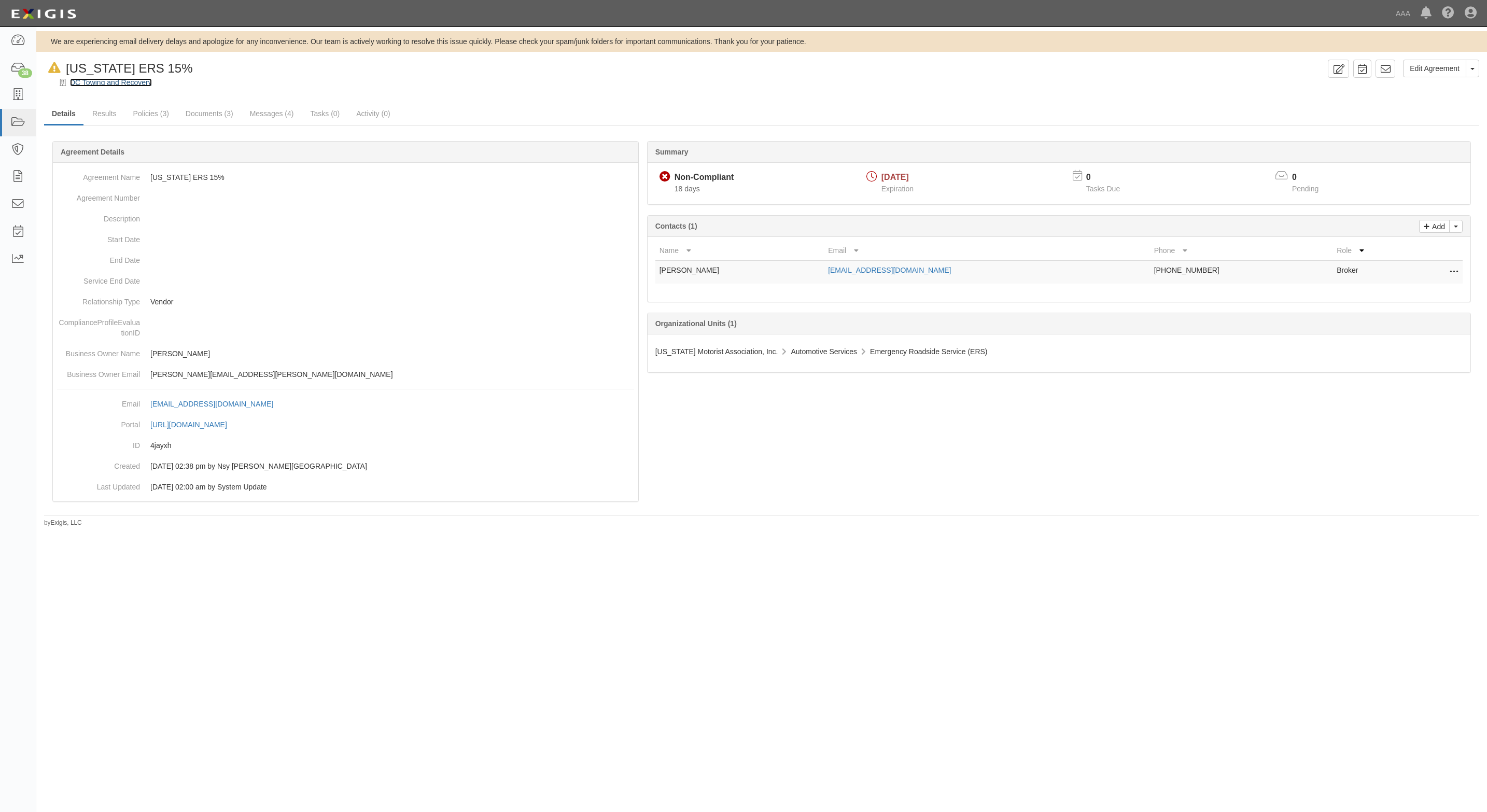
click at [106, 81] on link "DC Towing and Recovery" at bounding box center [110, 82] width 82 height 8
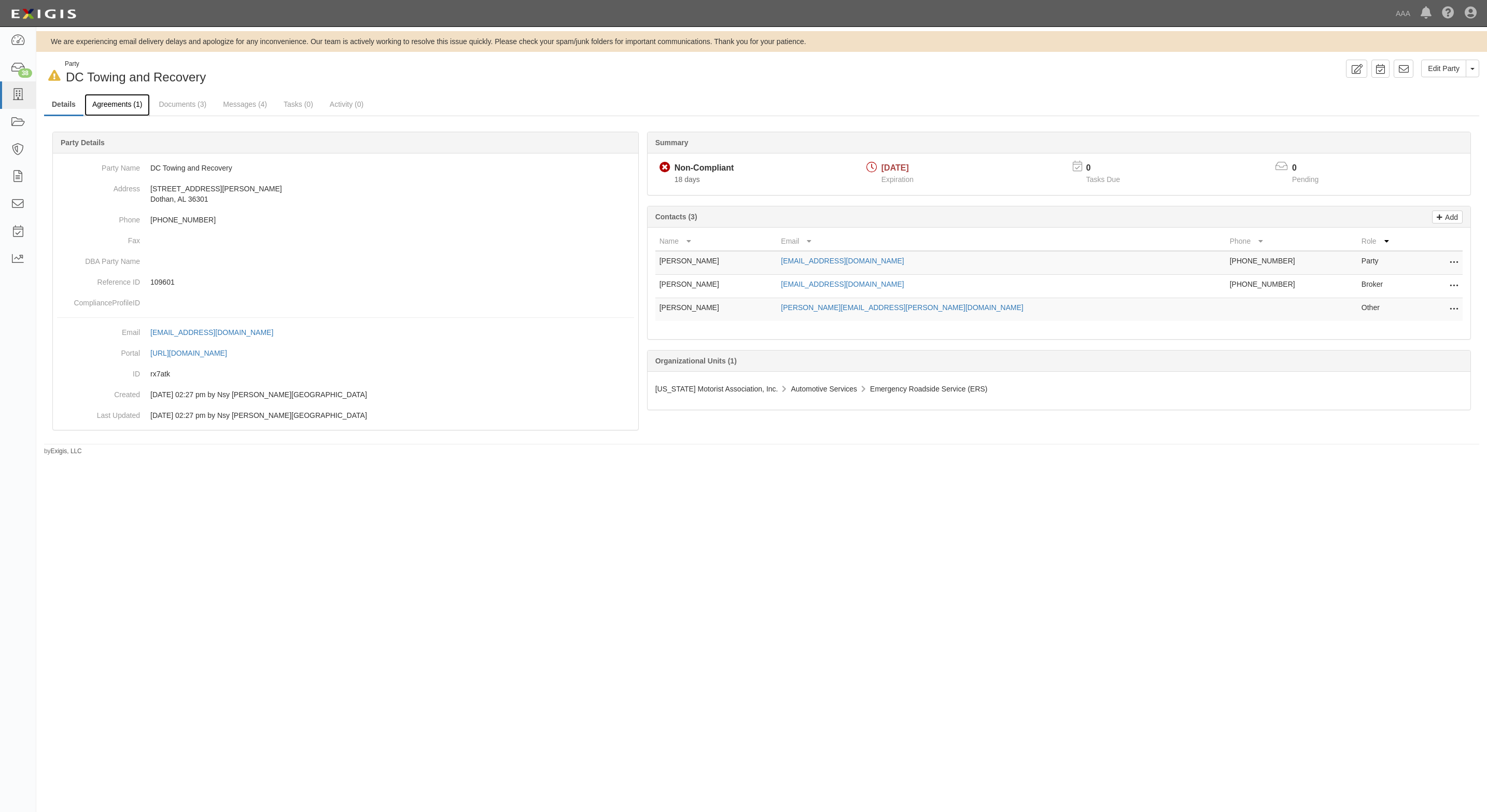
click at [123, 101] on link "Agreements (1)" at bounding box center [117, 105] width 66 height 22
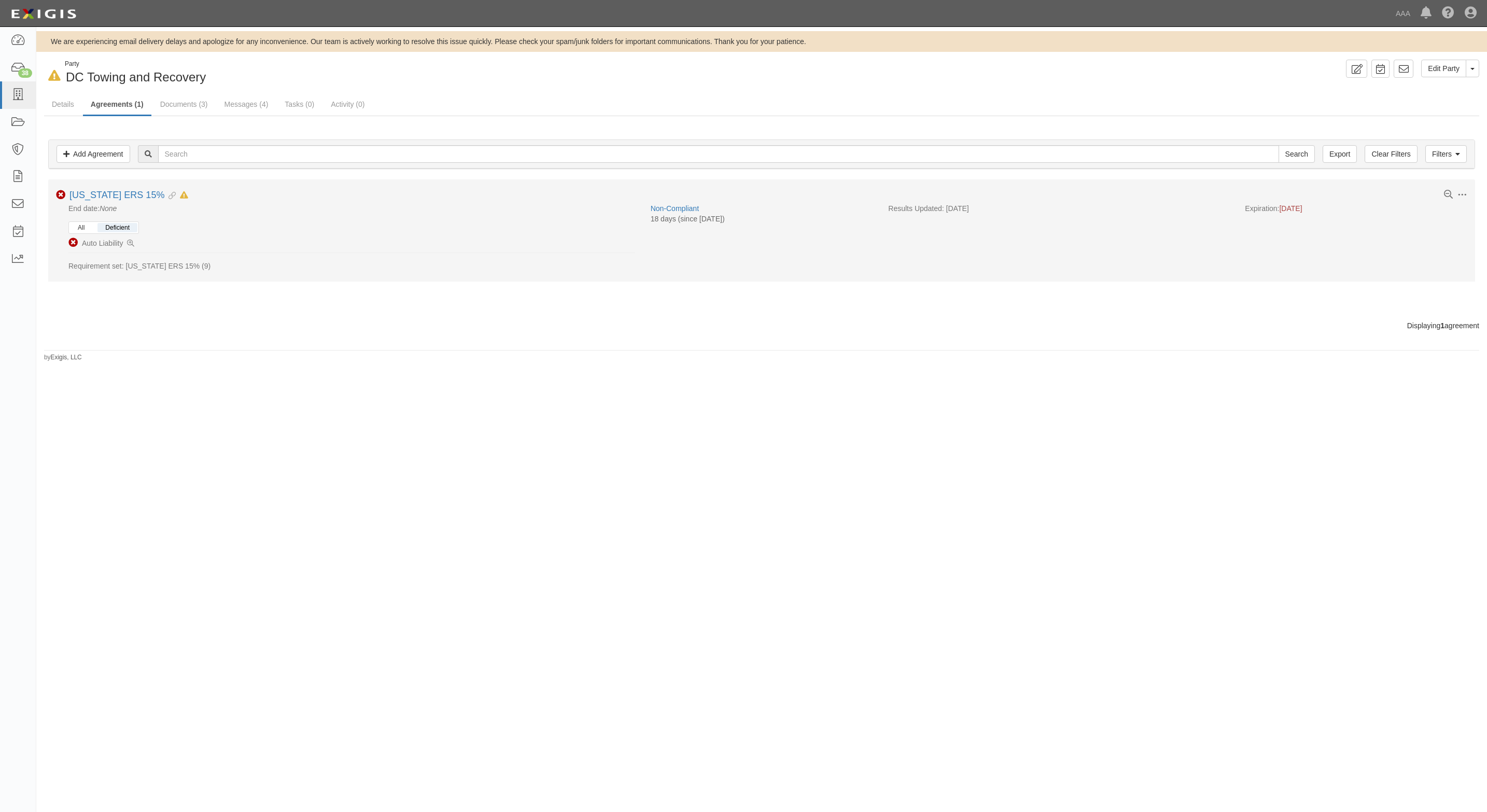
click at [84, 228] on button "All" at bounding box center [80, 228] width 22 height 10
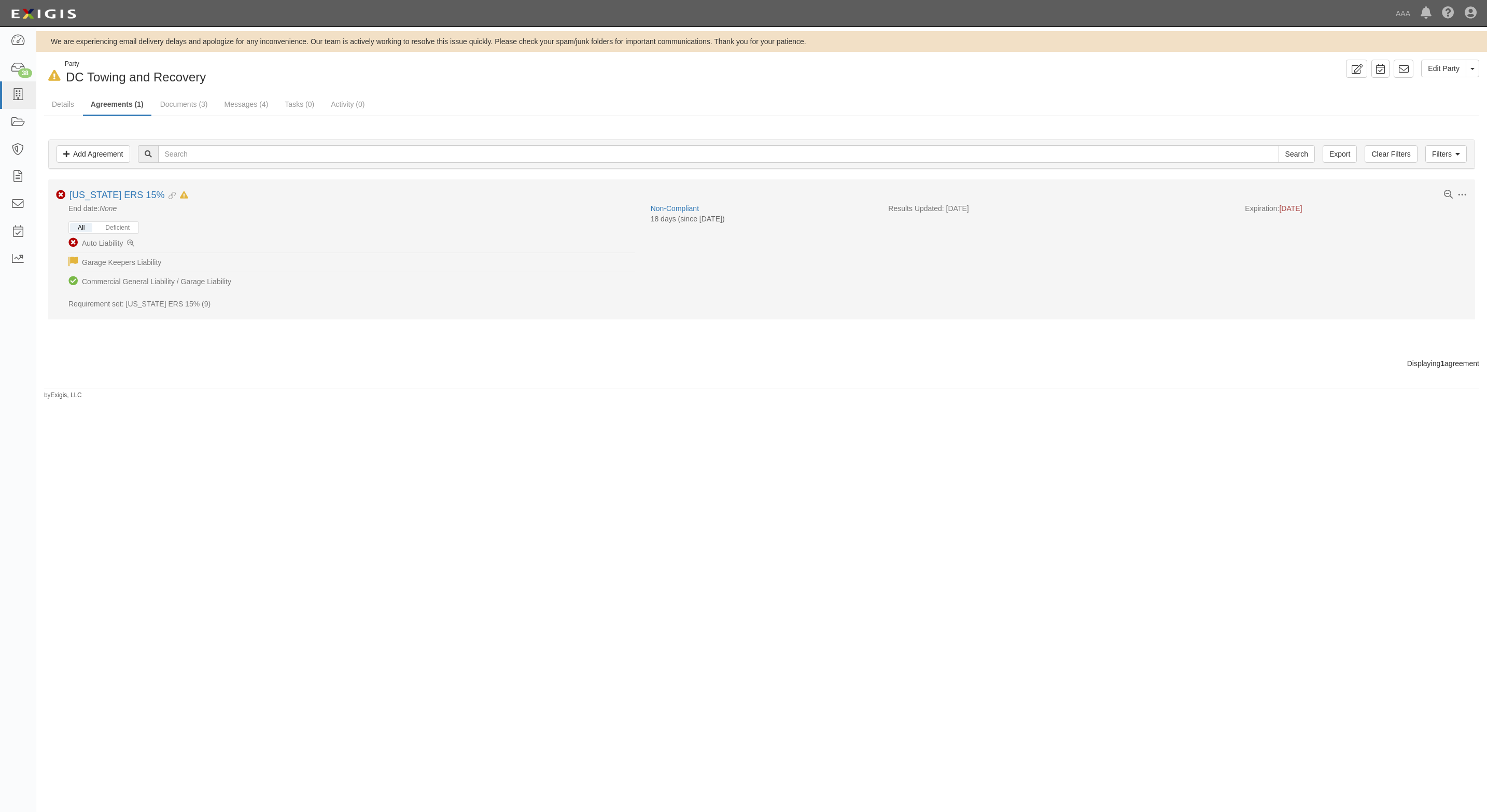
click at [84, 228] on button "All" at bounding box center [80, 228] width 22 height 10
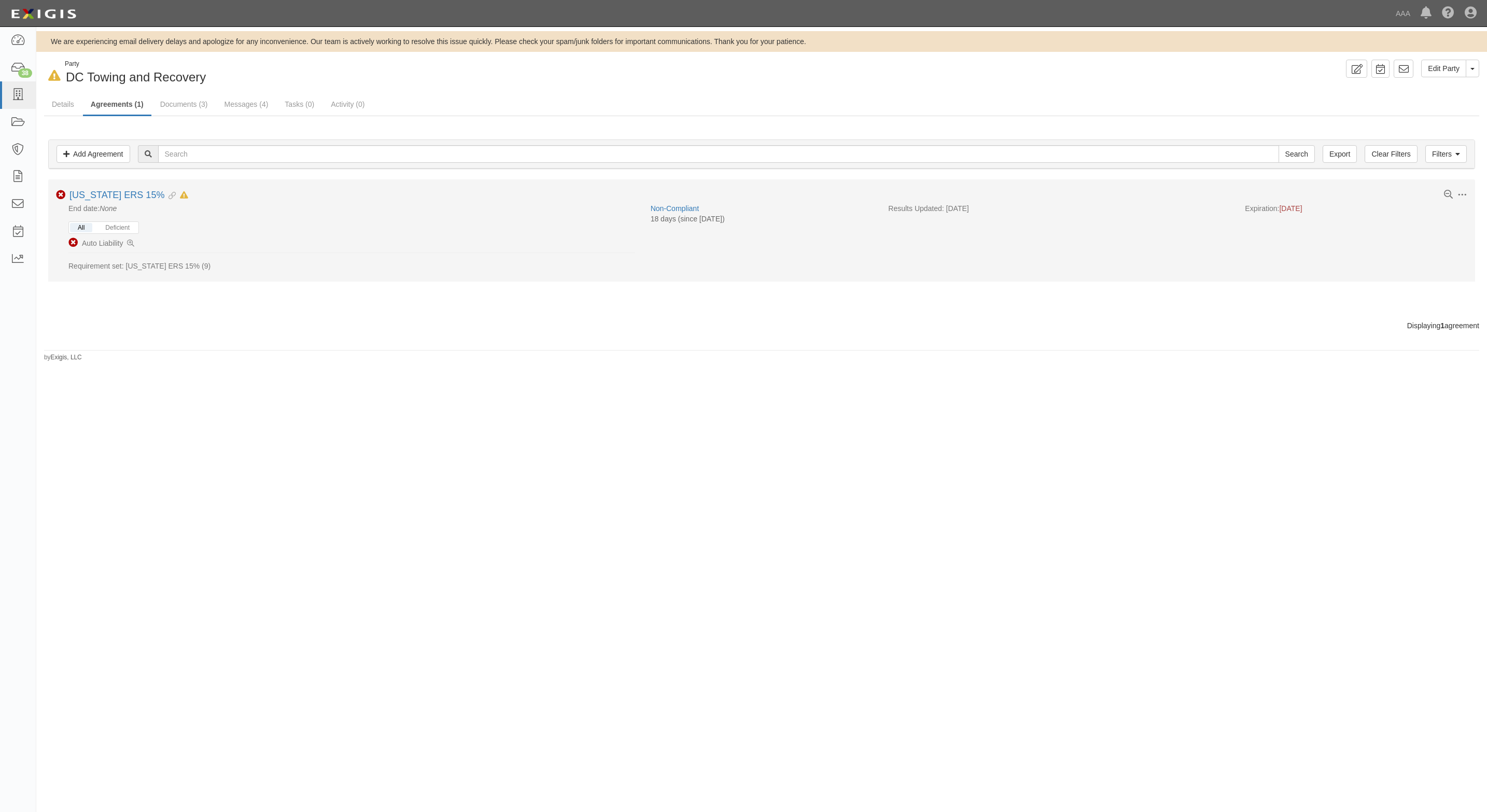
click at [75, 228] on button "All" at bounding box center [80, 228] width 22 height 10
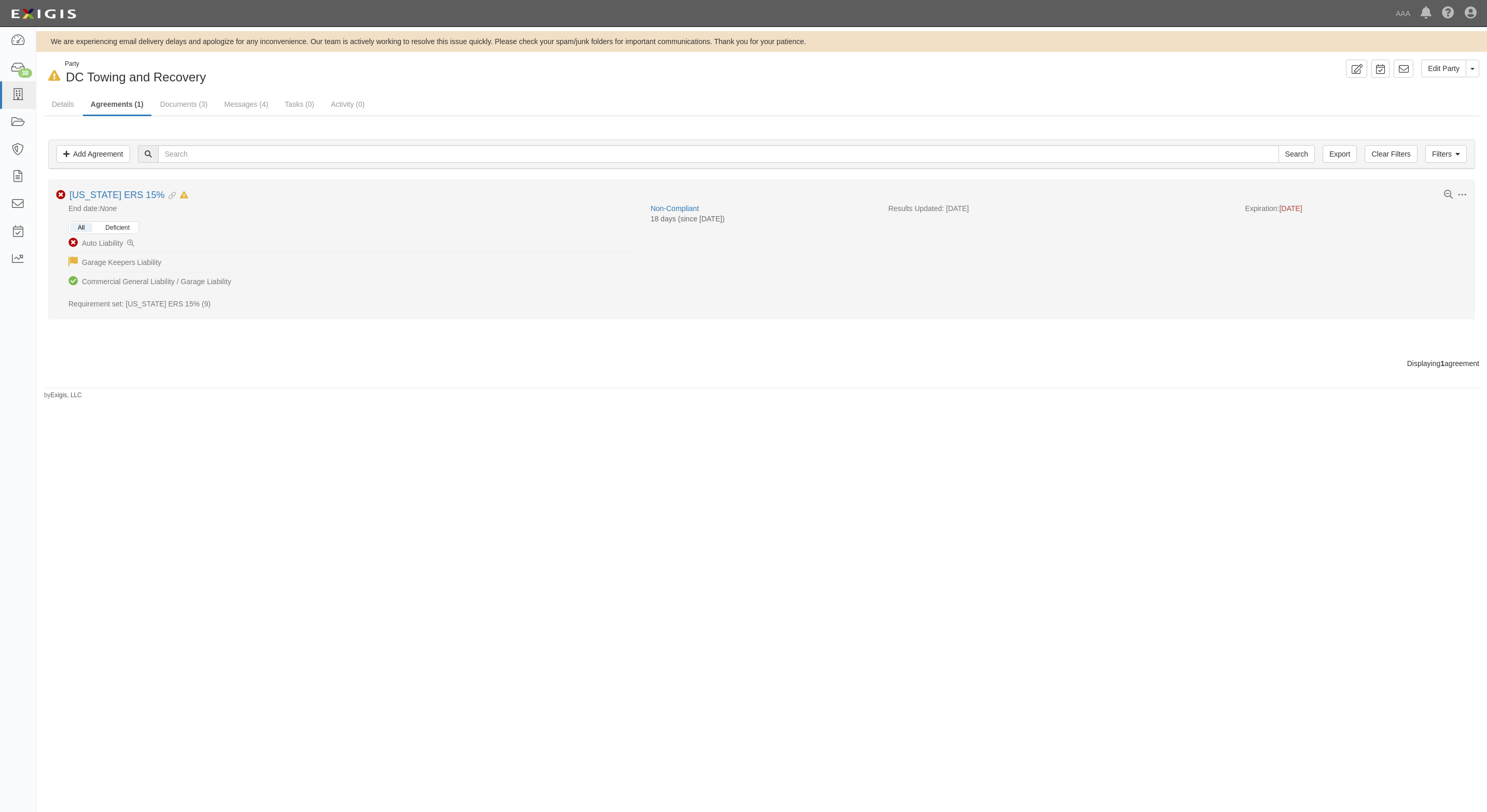
click at [106, 229] on button "Deficient" at bounding box center [117, 228] width 40 height 10
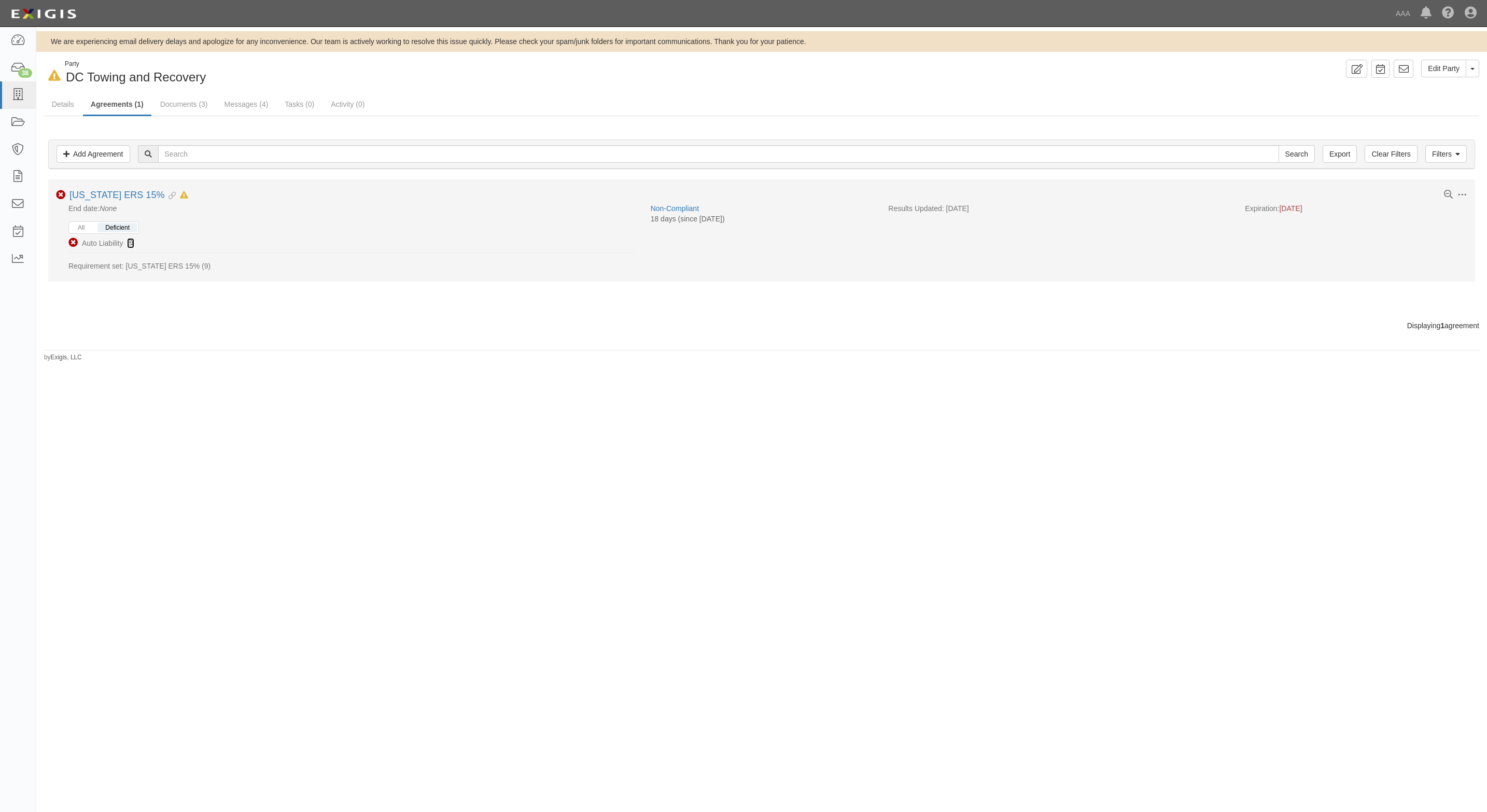
click at [131, 240] on link at bounding box center [131, 243] width 7 height 11
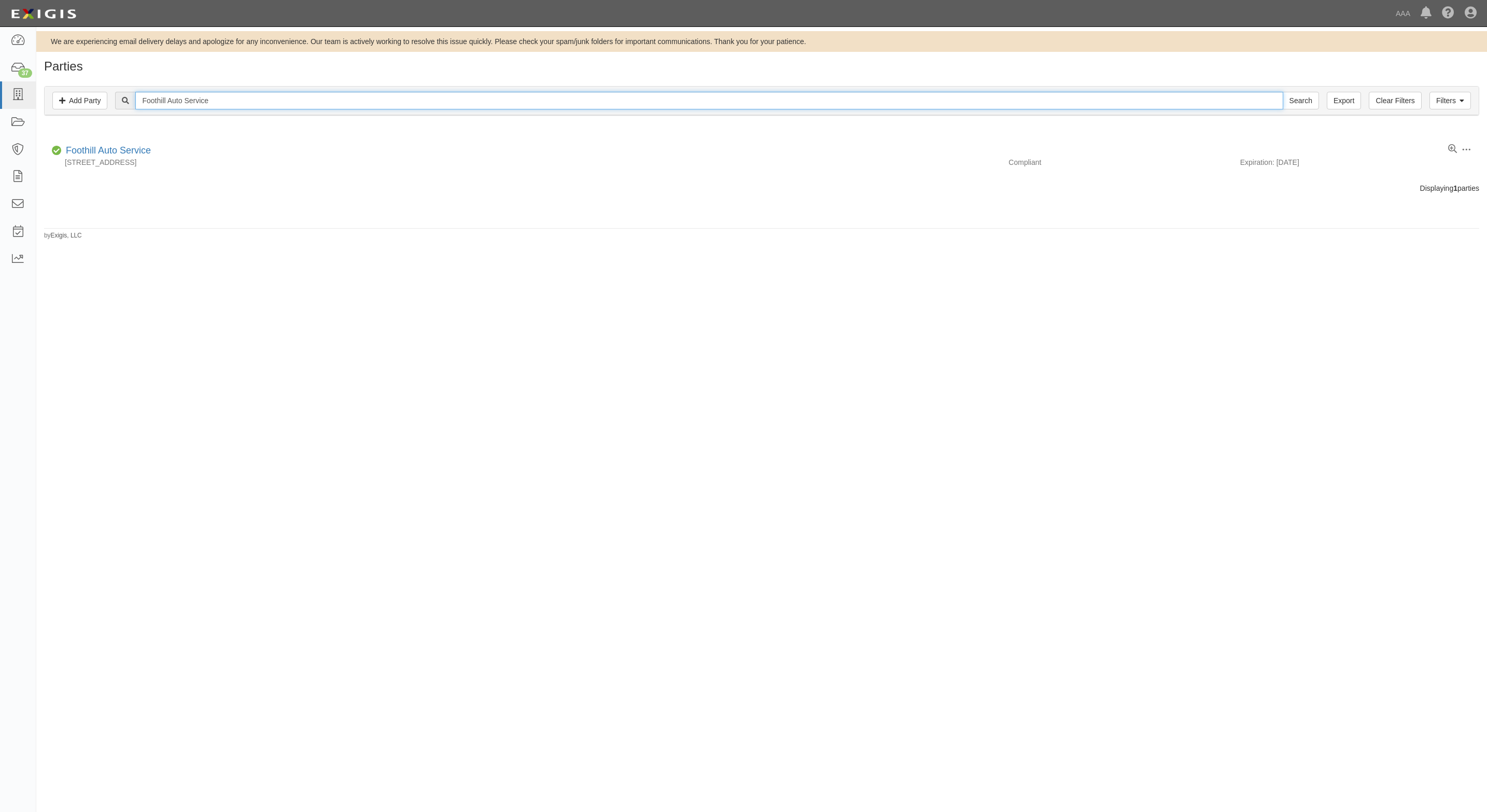
click at [371, 93] on input "Foothill Auto Service" at bounding box center [709, 101] width 1147 height 18
paste input "Culver City Mazda"
type input "Culver City Mazda"
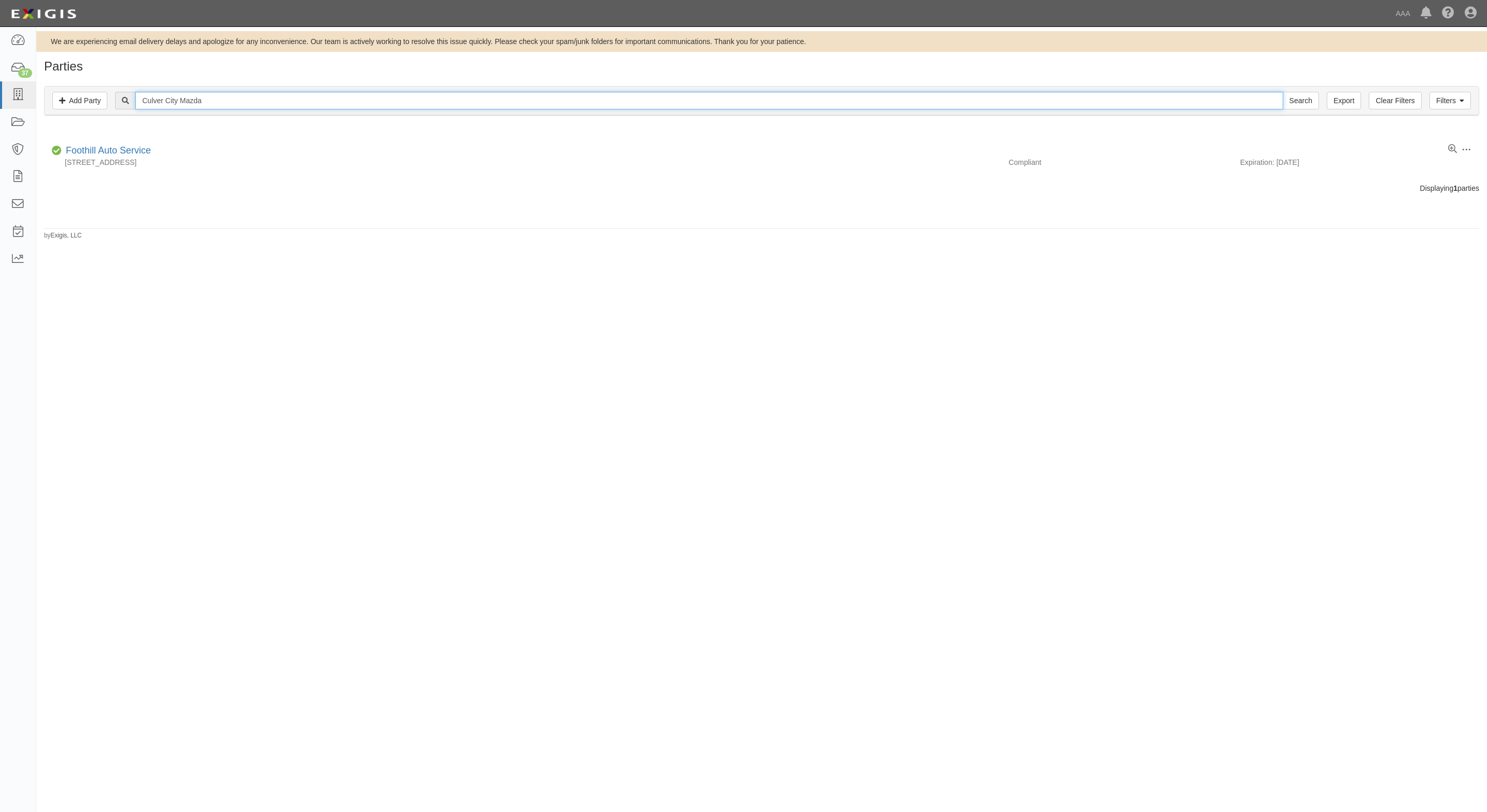
click at [1283, 92] on input "Search" at bounding box center [1300, 101] width 37 height 18
